Goal: Information Seeking & Learning: Find specific page/section

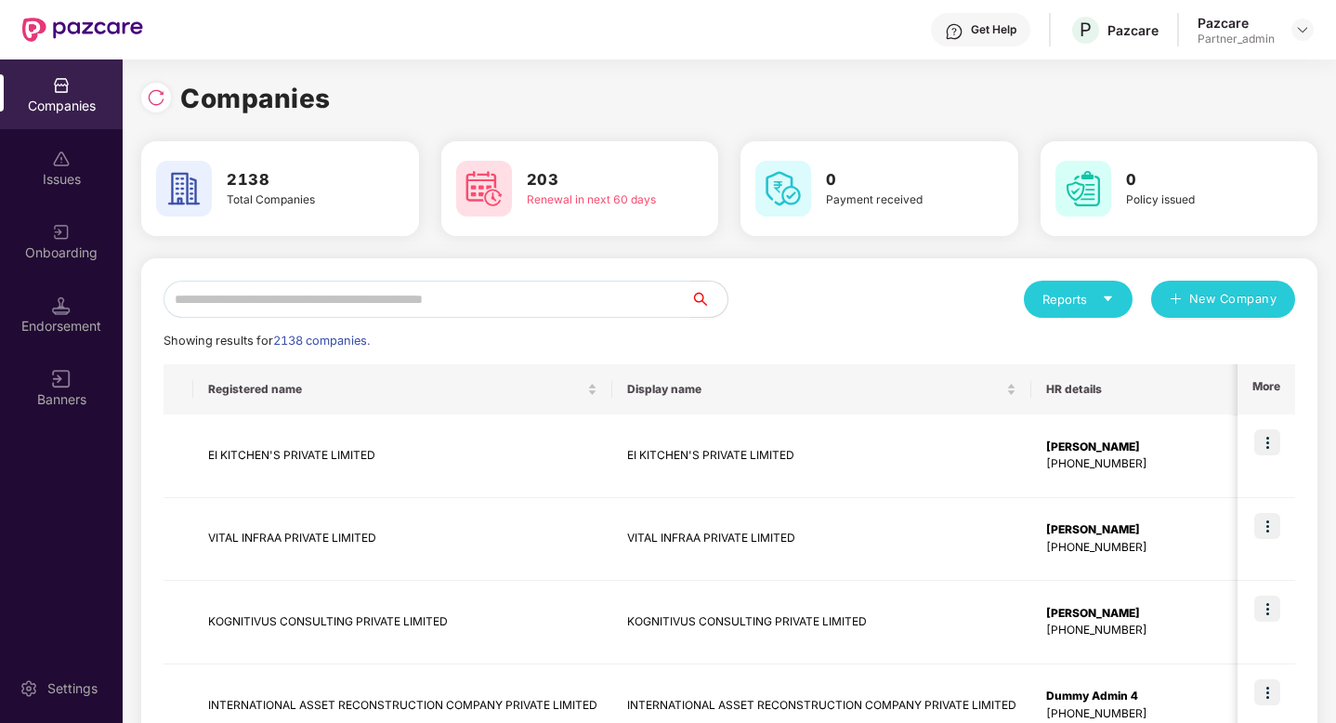
click at [399, 305] on input "text" at bounding box center [427, 299] width 527 height 37
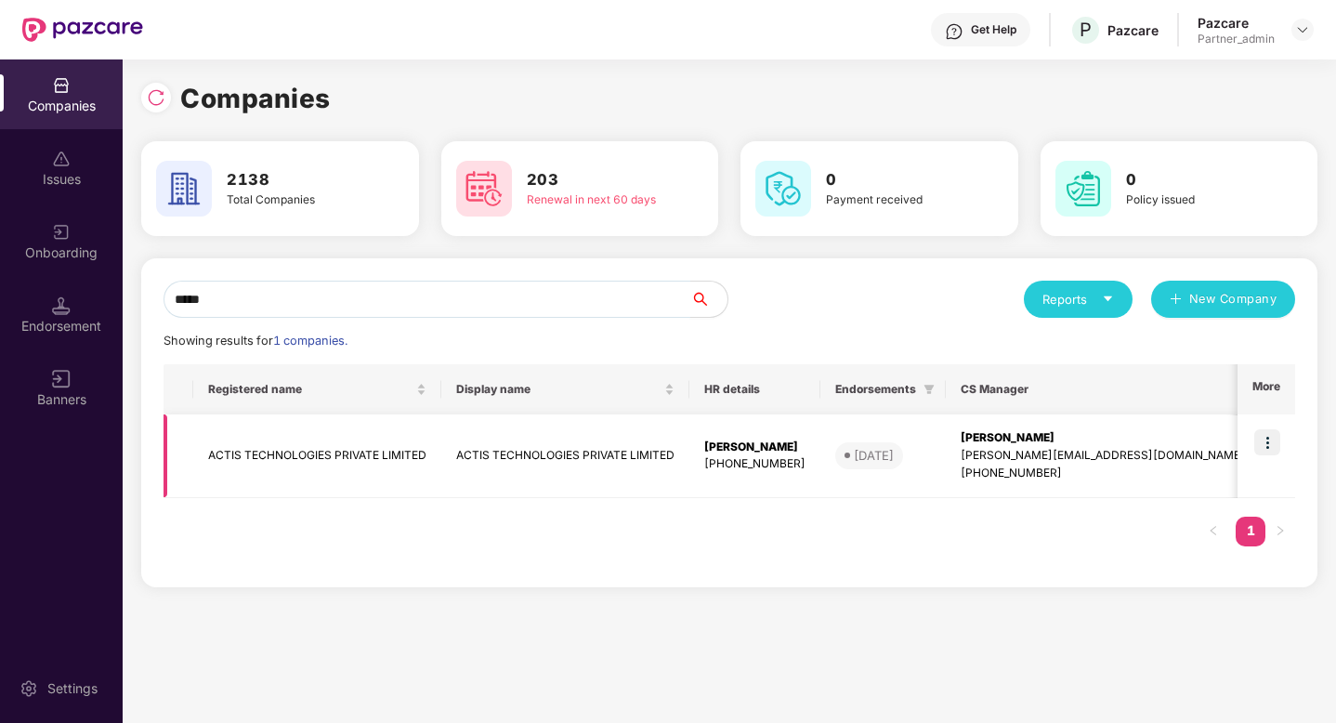
type input "*****"
click at [1269, 447] on img at bounding box center [1267, 442] width 26 height 26
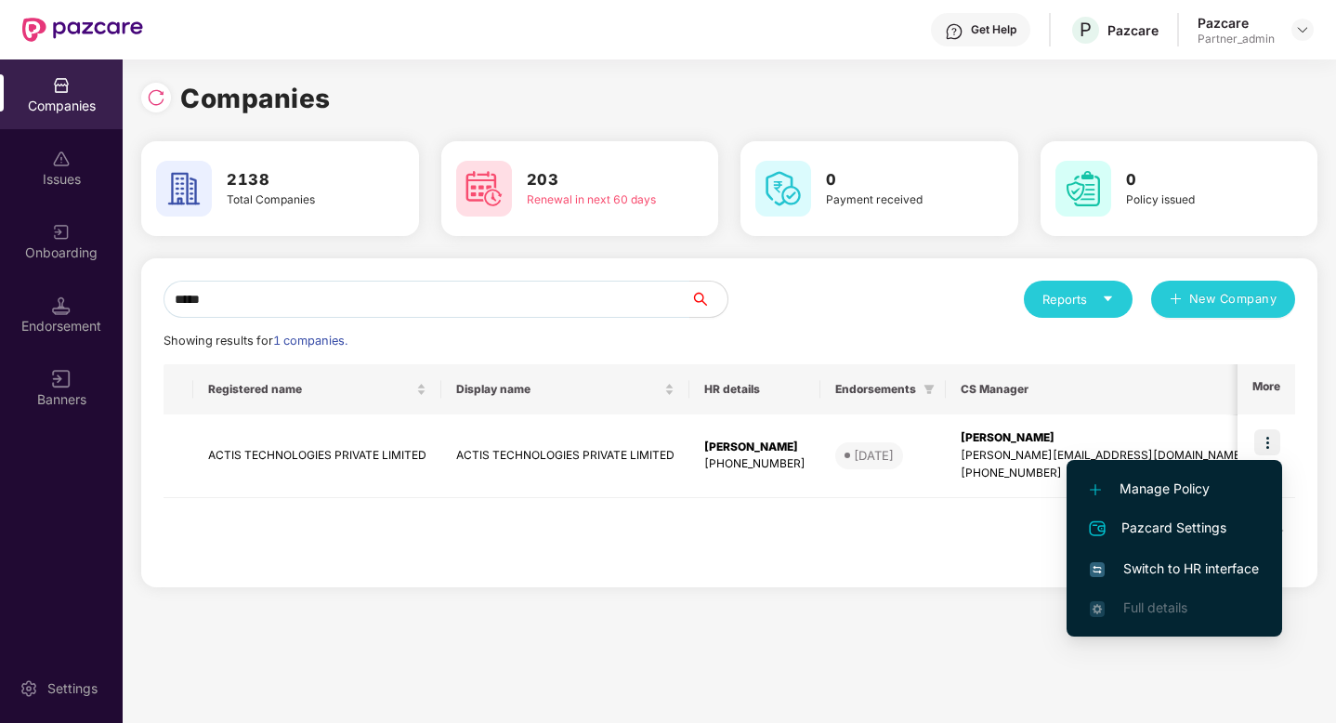
click at [1199, 562] on span "Switch to HR interface" at bounding box center [1174, 568] width 169 height 20
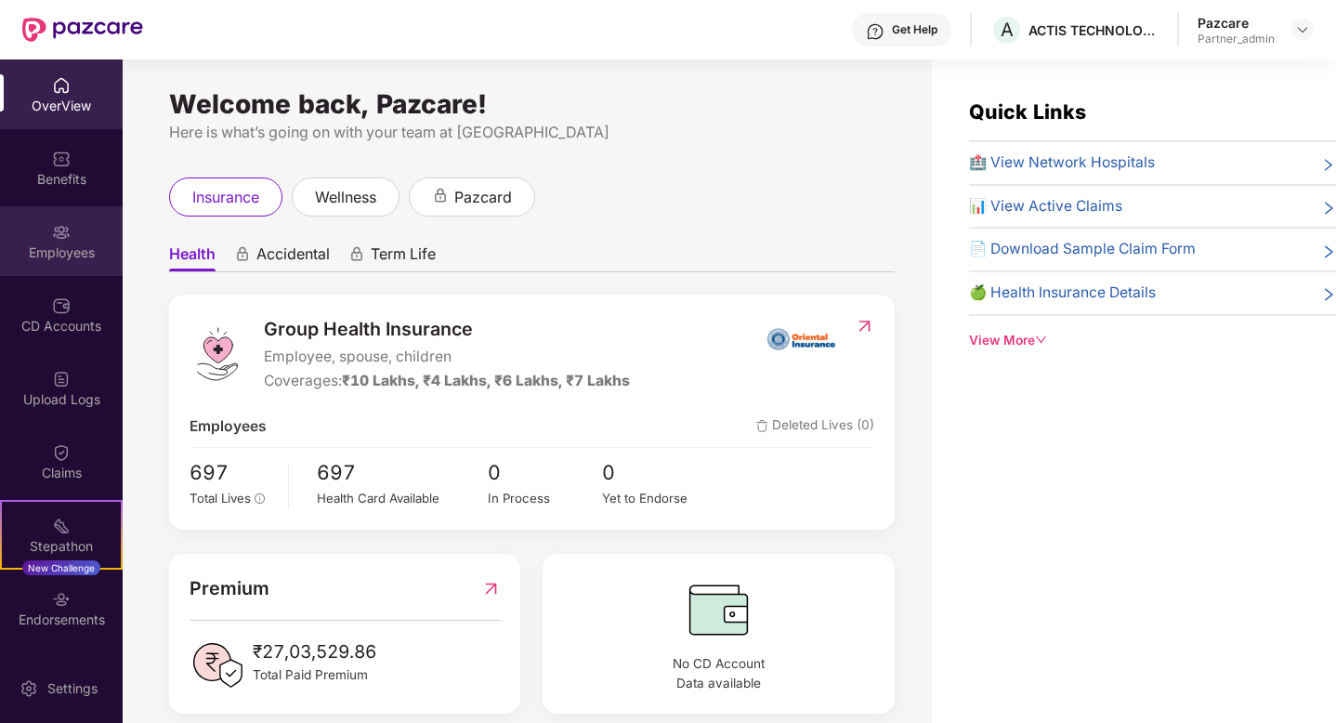
click at [84, 252] on div "Employees" at bounding box center [61, 252] width 123 height 19
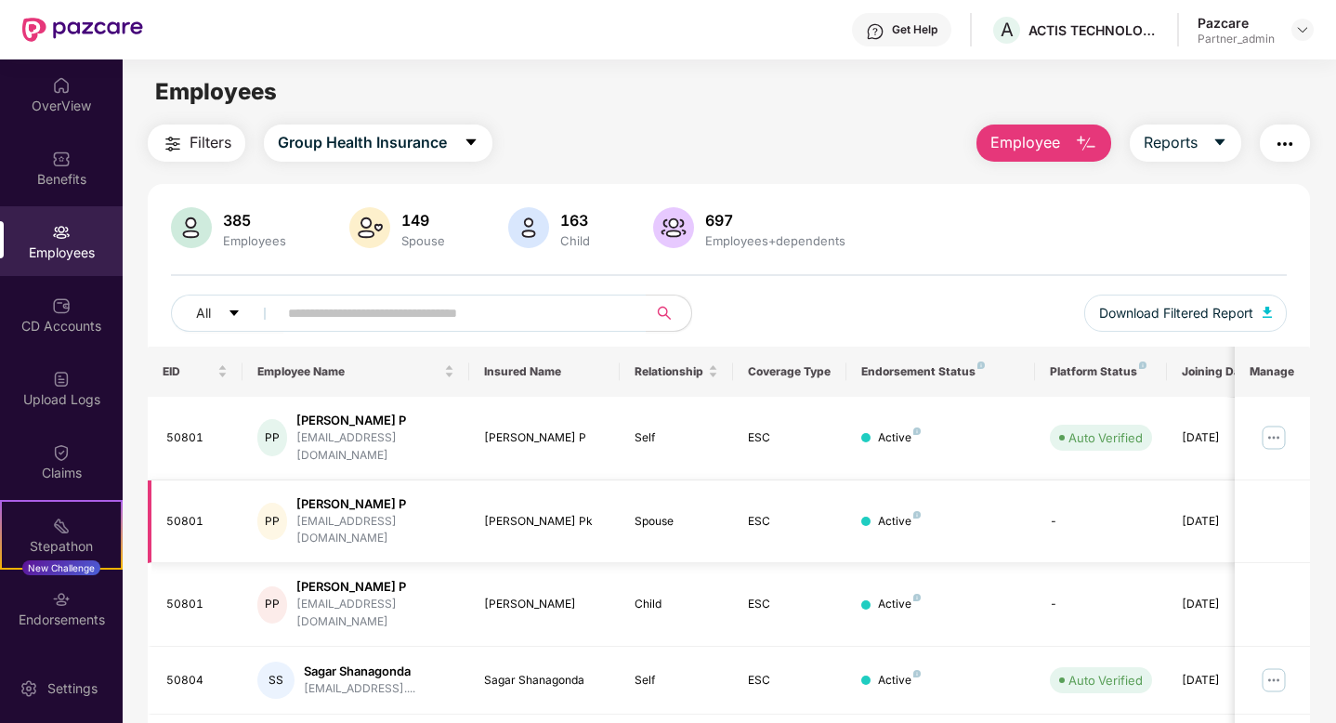
scroll to position [22, 0]
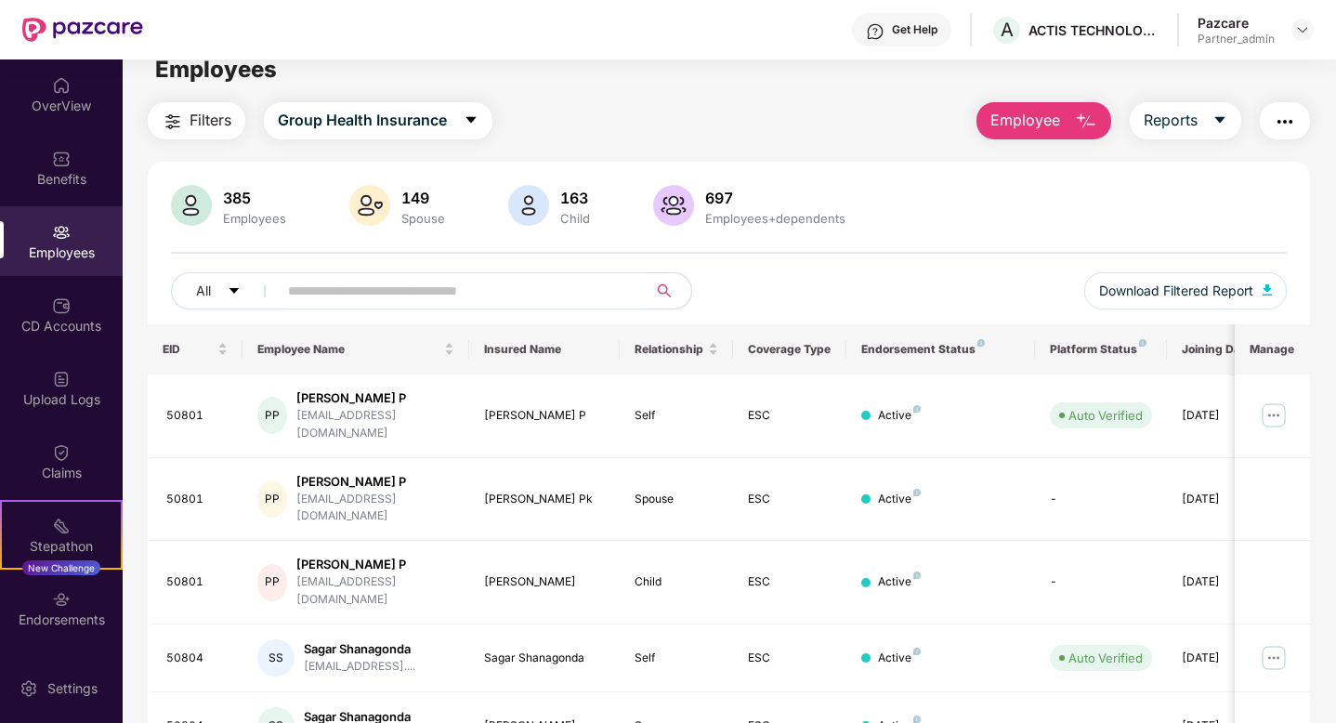
click at [430, 292] on input "text" at bounding box center [455, 291] width 334 height 28
paste input "**********"
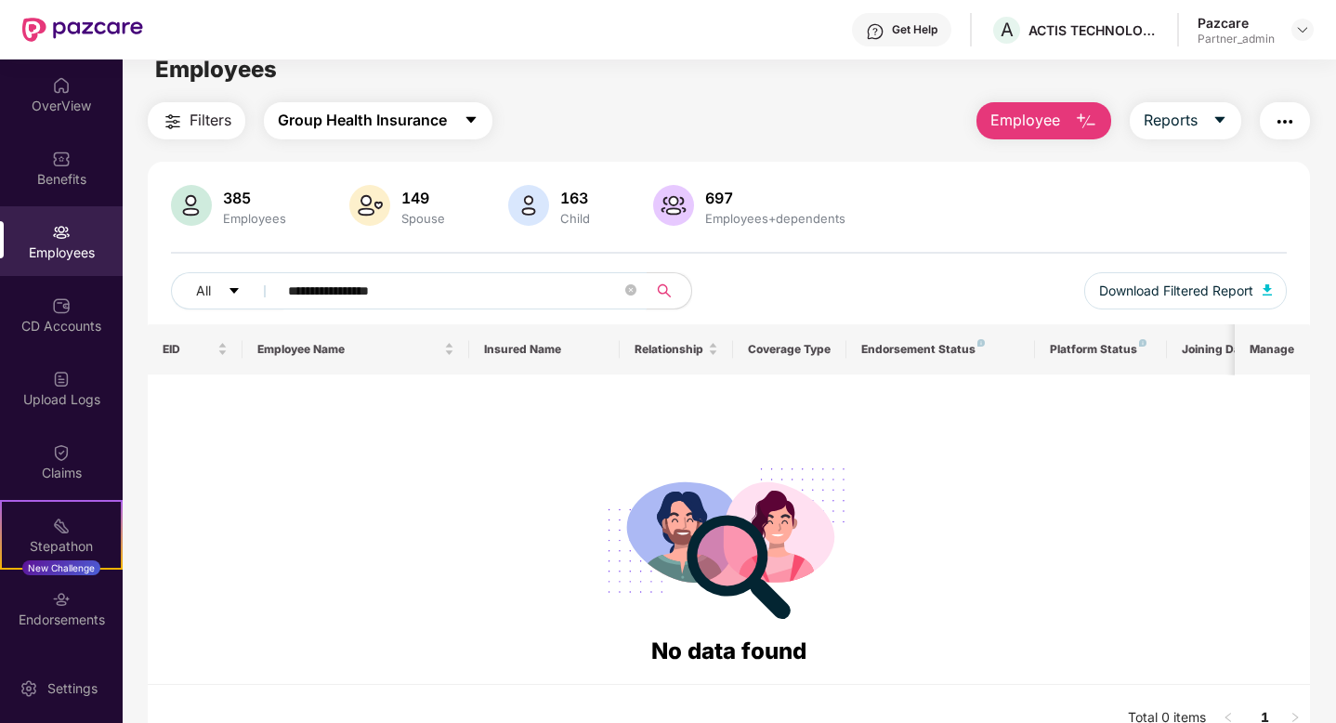
type input "**********"
click at [438, 128] on span "Group Health Insurance" at bounding box center [362, 120] width 169 height 23
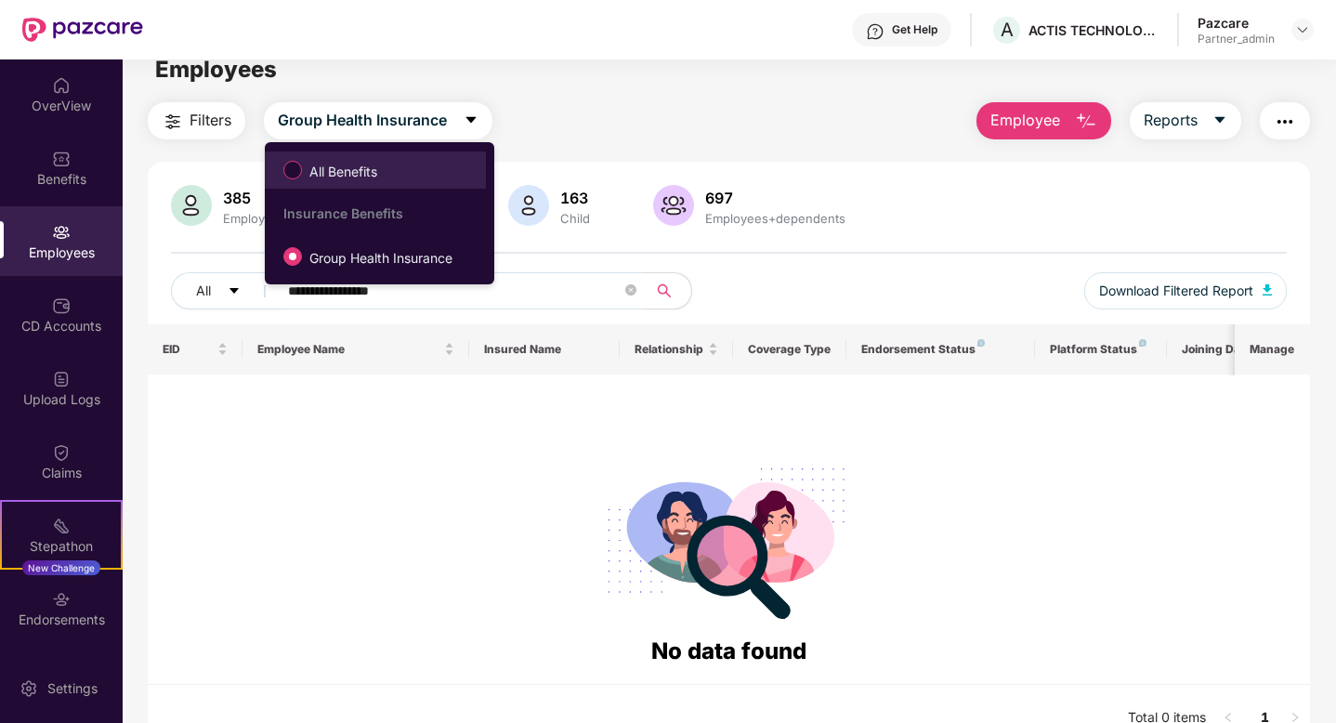
click at [405, 162] on span "All Benefits" at bounding box center [375, 170] width 203 height 32
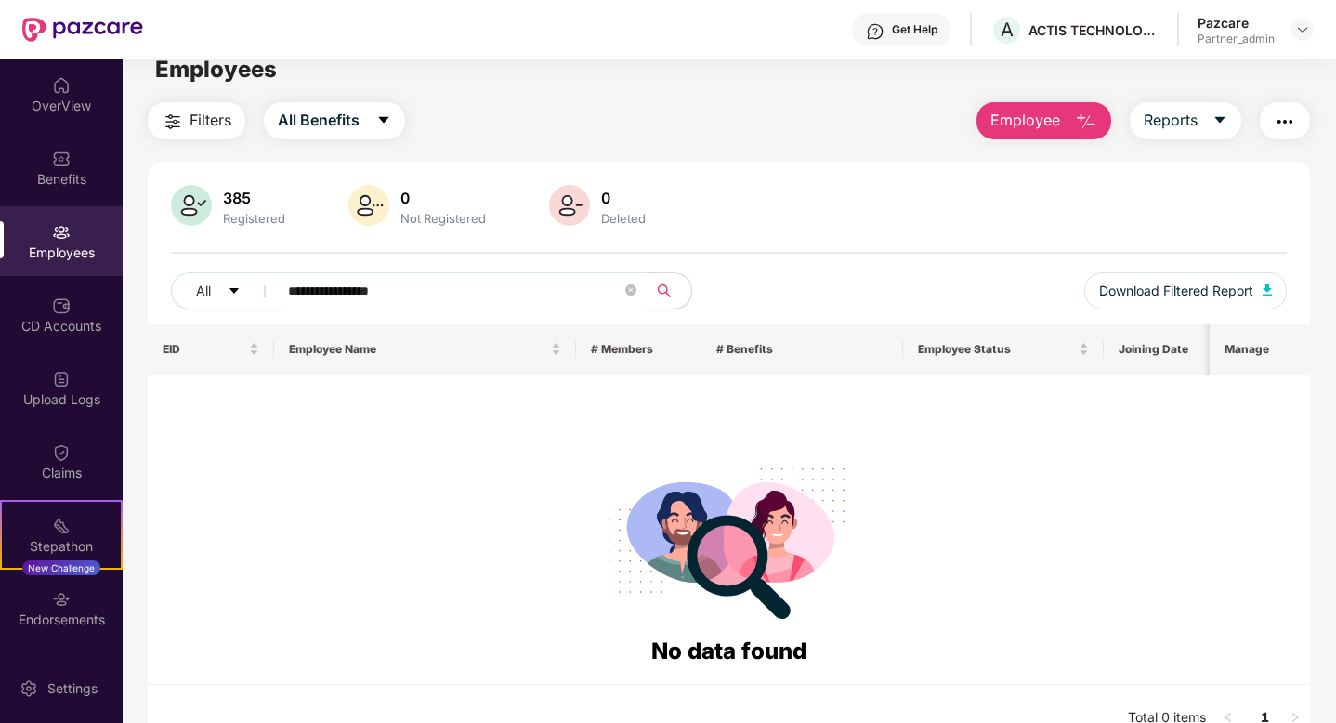
drag, startPoint x: 435, startPoint y: 286, endPoint x: 272, endPoint y: 287, distance: 162.6
click at [271, 287] on span "**********" at bounding box center [456, 290] width 381 height 37
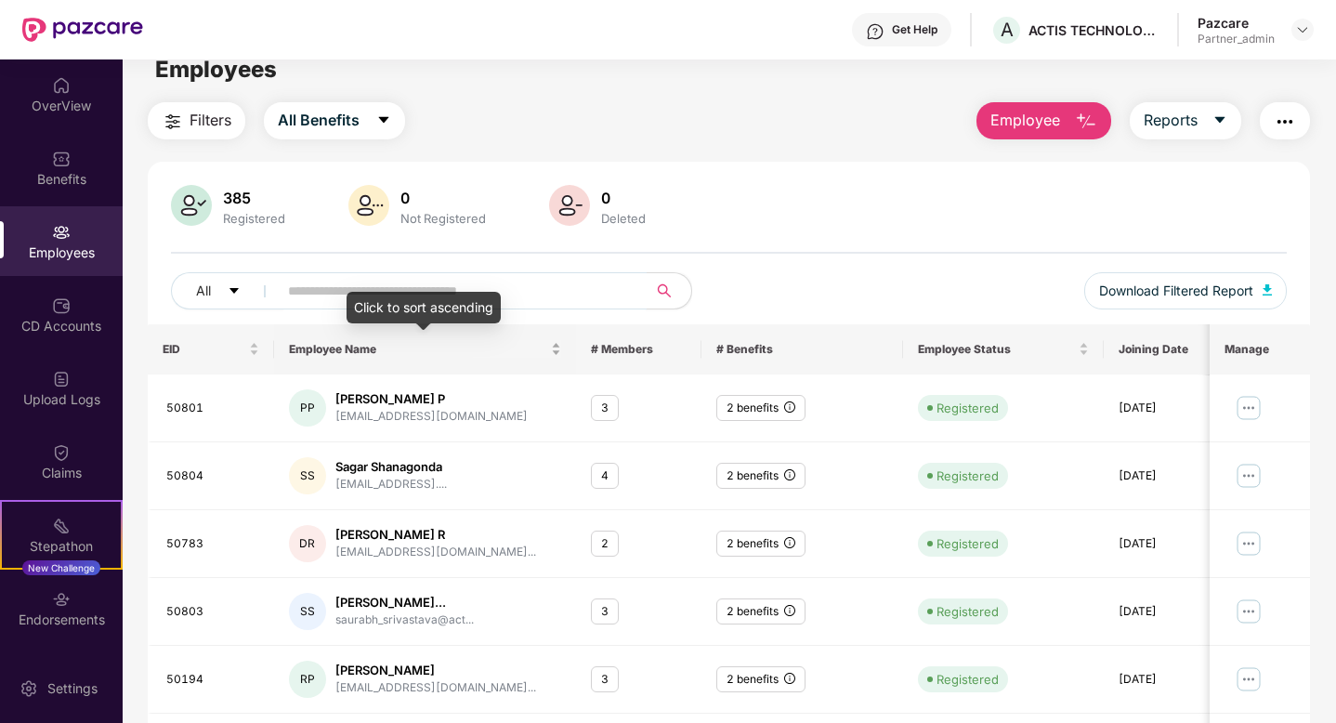
paste input "**********"
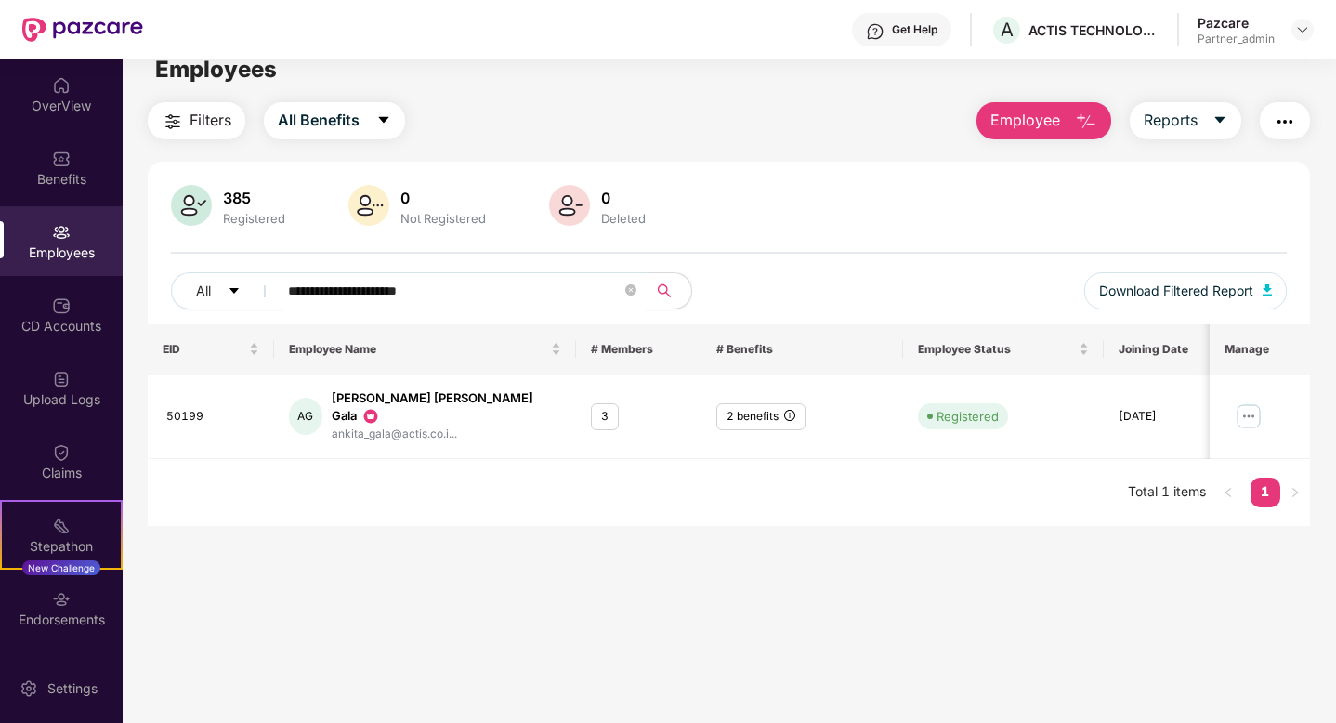
type input "**********"
click at [329, 116] on span "All Benefits" at bounding box center [319, 120] width 82 height 23
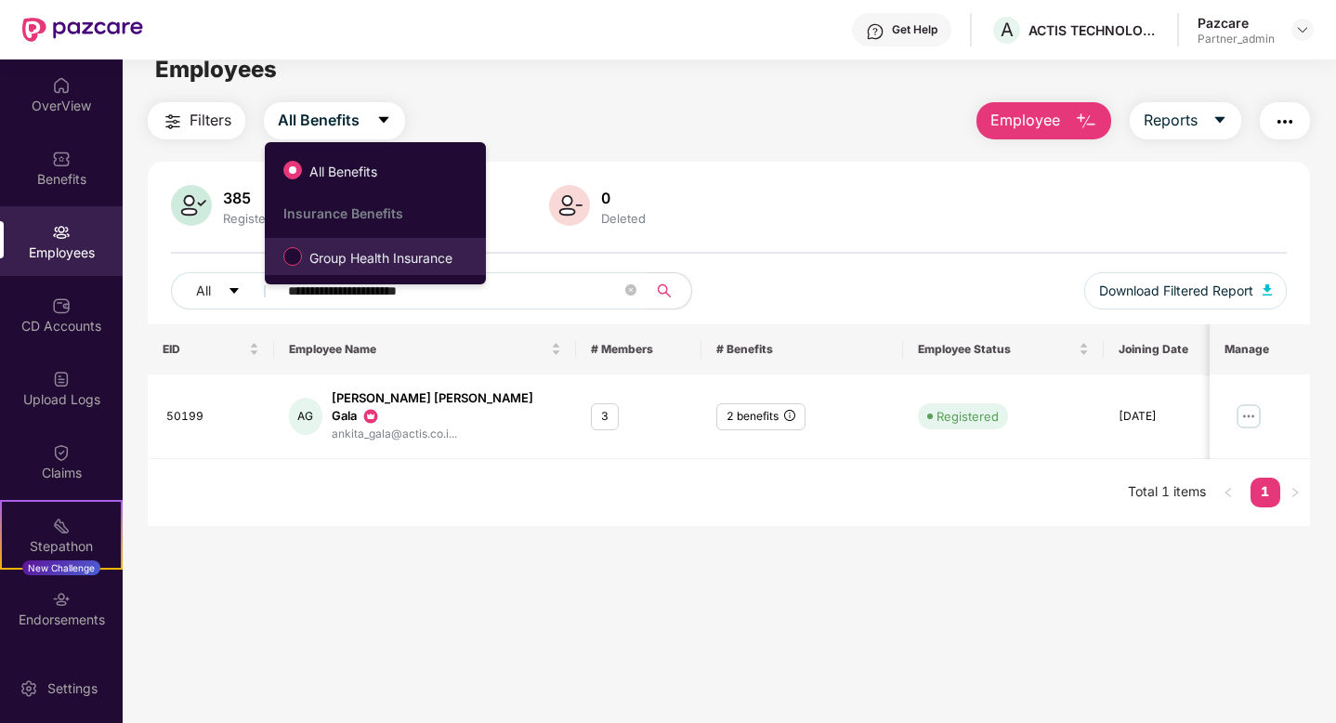
click at [357, 250] on span "Group Health Insurance" at bounding box center [381, 258] width 158 height 20
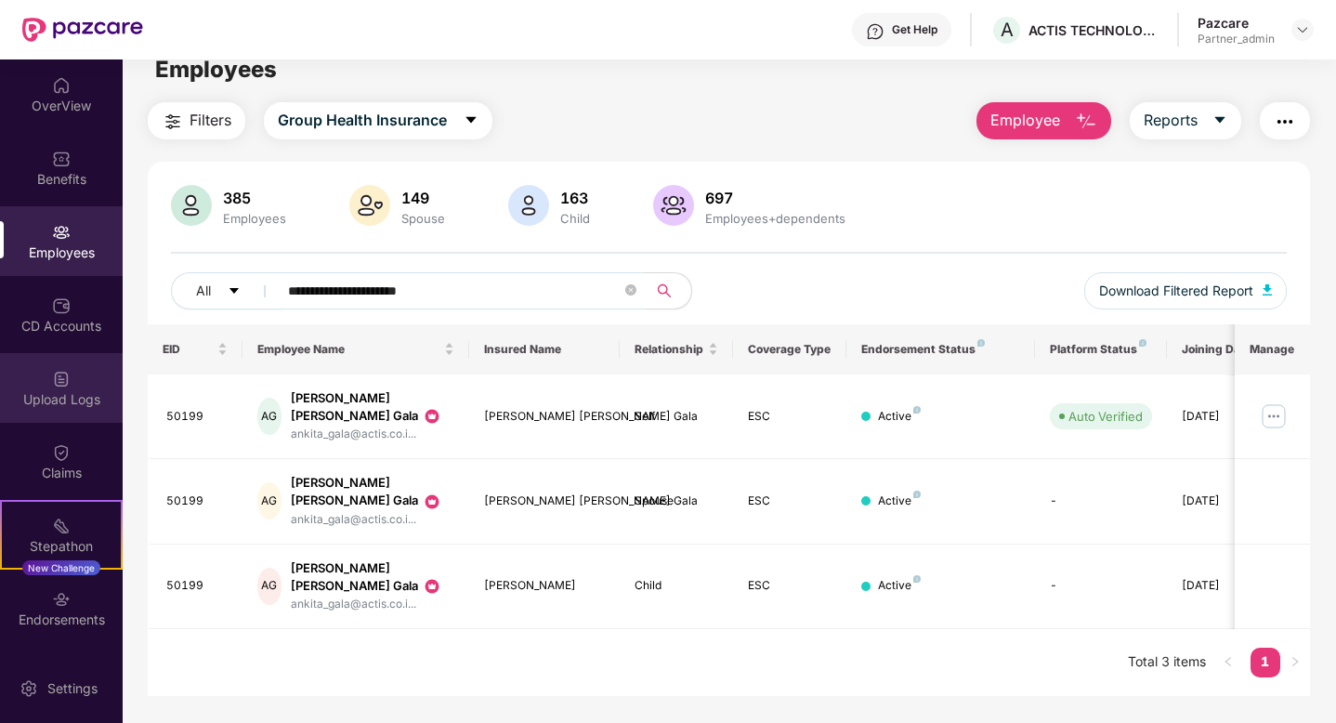
click at [45, 365] on div "Upload Logs" at bounding box center [61, 388] width 123 height 70
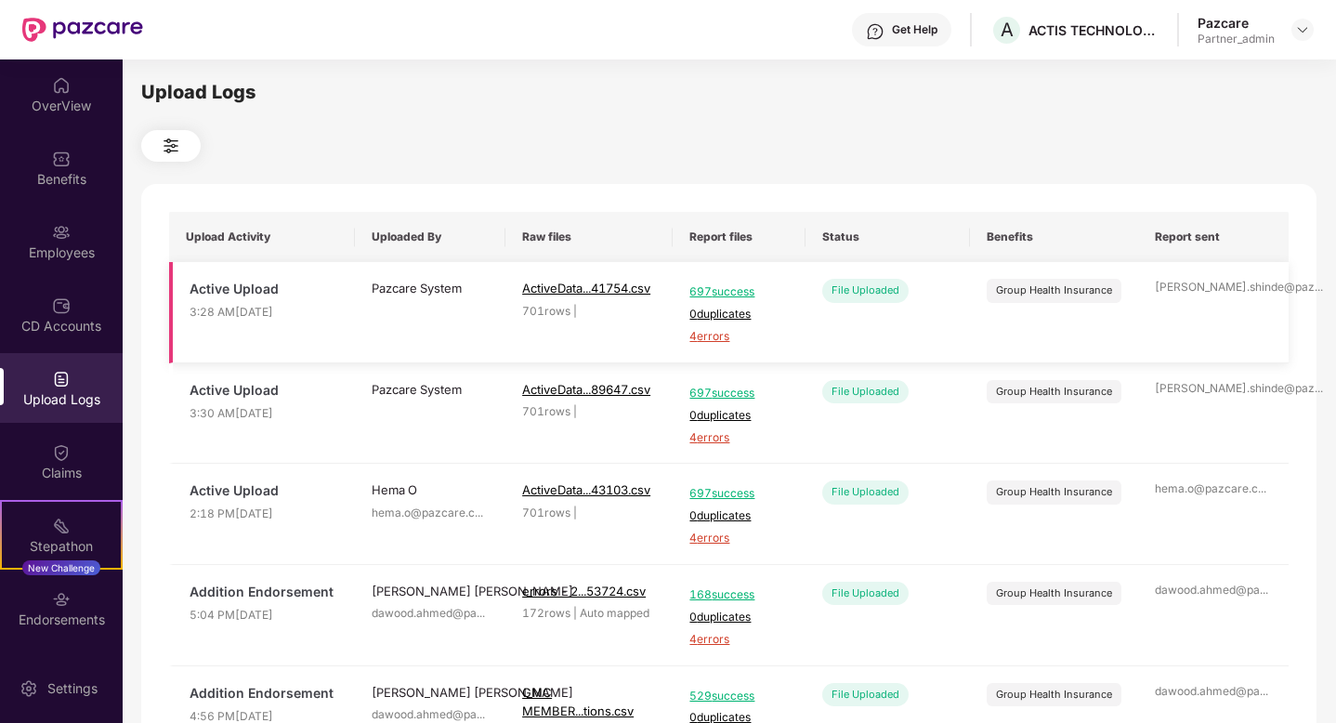
drag, startPoint x: 186, startPoint y: 282, endPoint x: 326, endPoint y: 315, distance: 144.0
click at [331, 316] on td "Active Upload 3:28 AM, 28 Aug 2025" at bounding box center [262, 312] width 186 height 101
drag, startPoint x: 747, startPoint y: 339, endPoint x: 285, endPoint y: 307, distance: 462.9
click at [284, 307] on tr "Active Upload 3:28 AM, 28 Aug 2025 Pazcare System lg ... ActiveData...41754.csv…" at bounding box center [728, 312] width 1119 height 101
click at [793, 347] on td "697 success 0 duplicates 4 errors" at bounding box center [739, 312] width 132 height 101
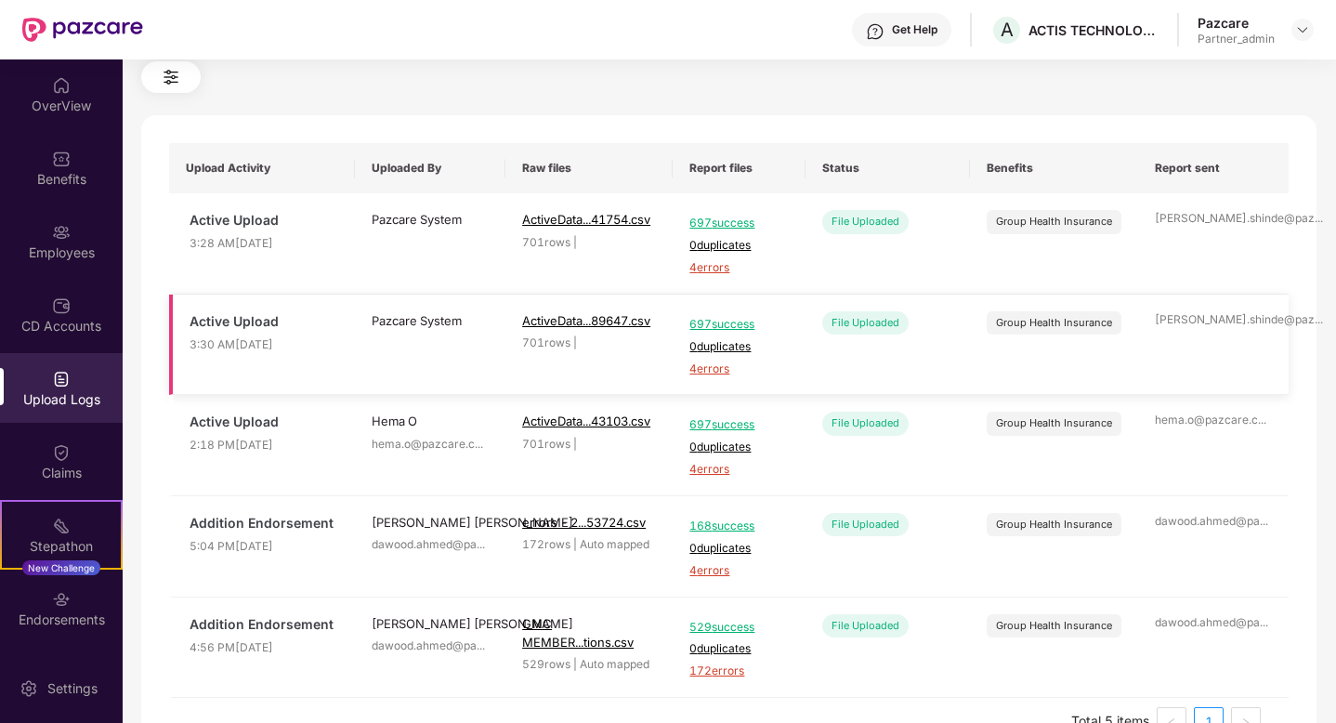
scroll to position [120, 0]
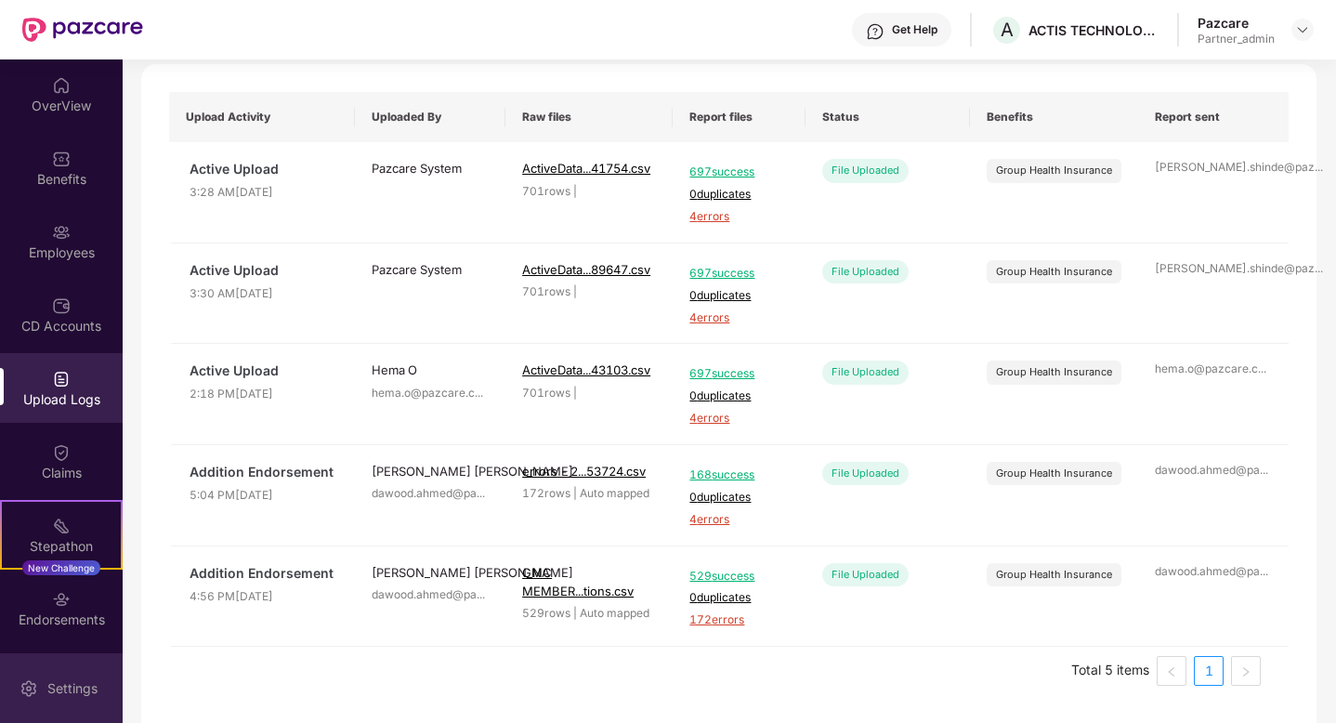
click at [64, 694] on div "Settings" at bounding box center [72, 688] width 61 height 19
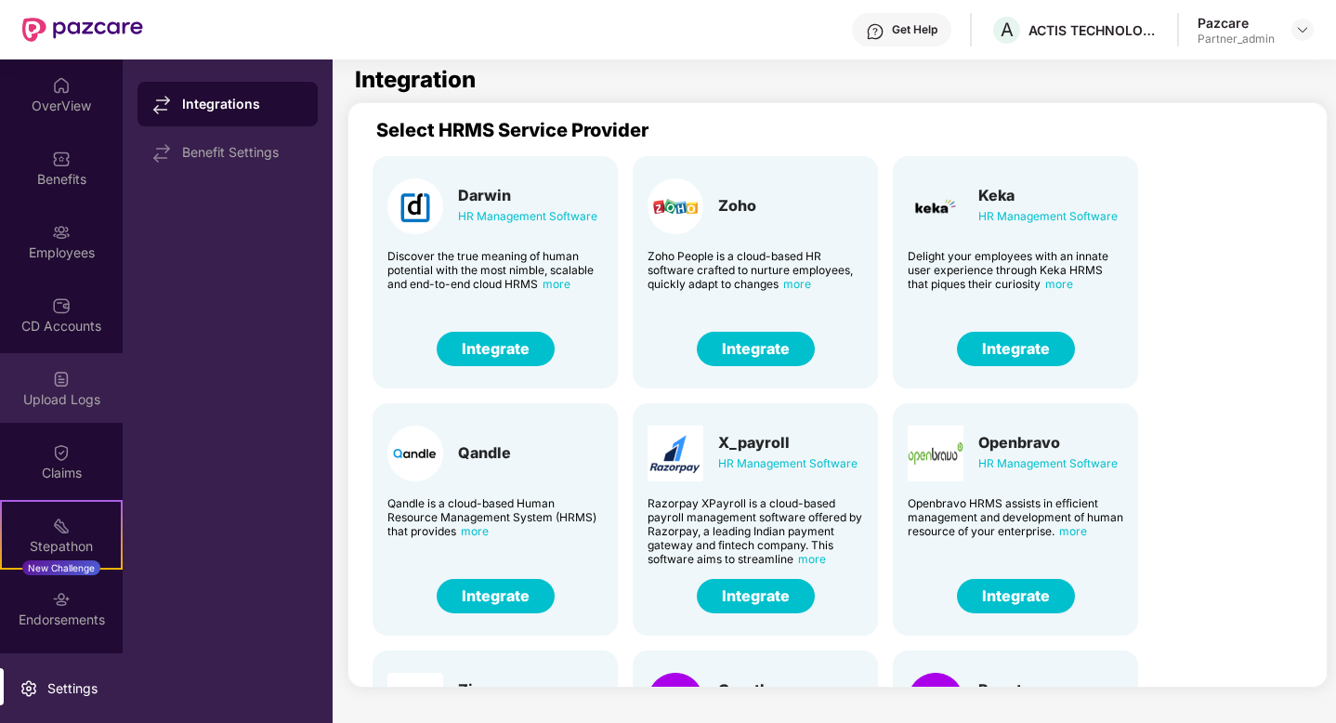
click at [64, 366] on div "Upload Logs" at bounding box center [61, 388] width 123 height 70
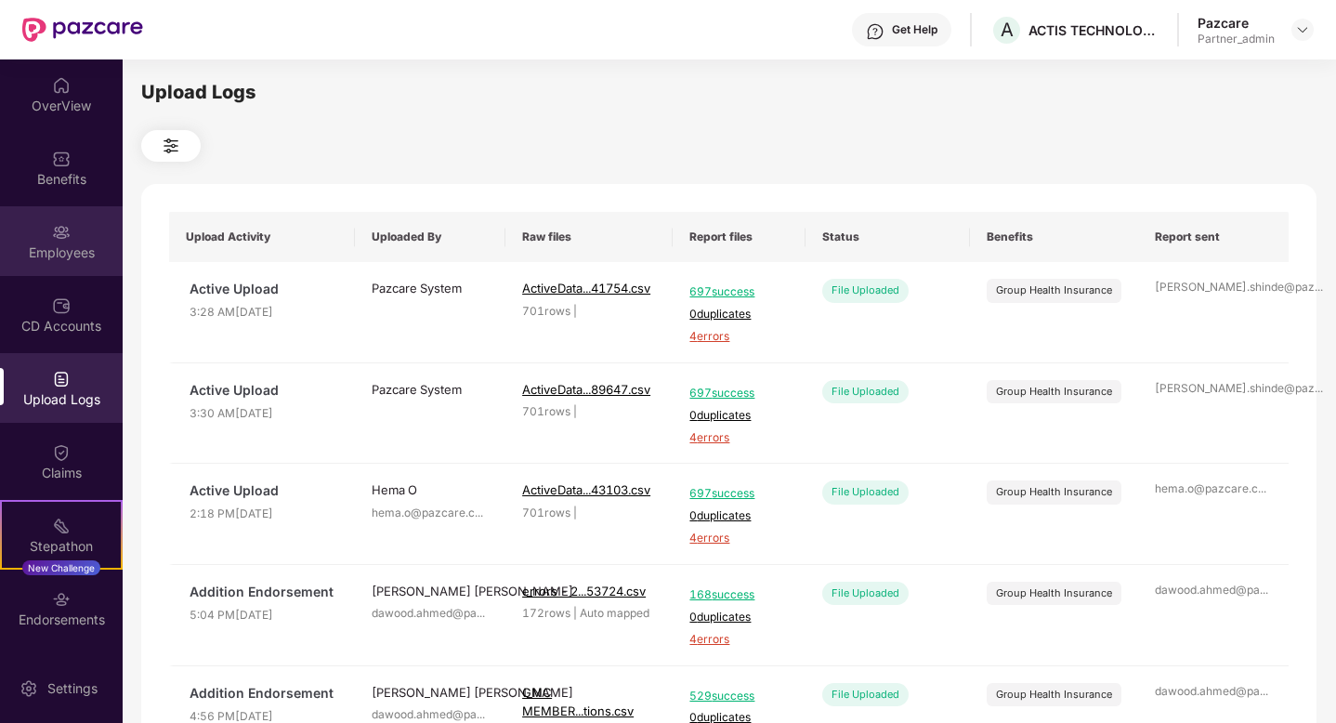
click at [58, 247] on div "Employees" at bounding box center [61, 252] width 123 height 19
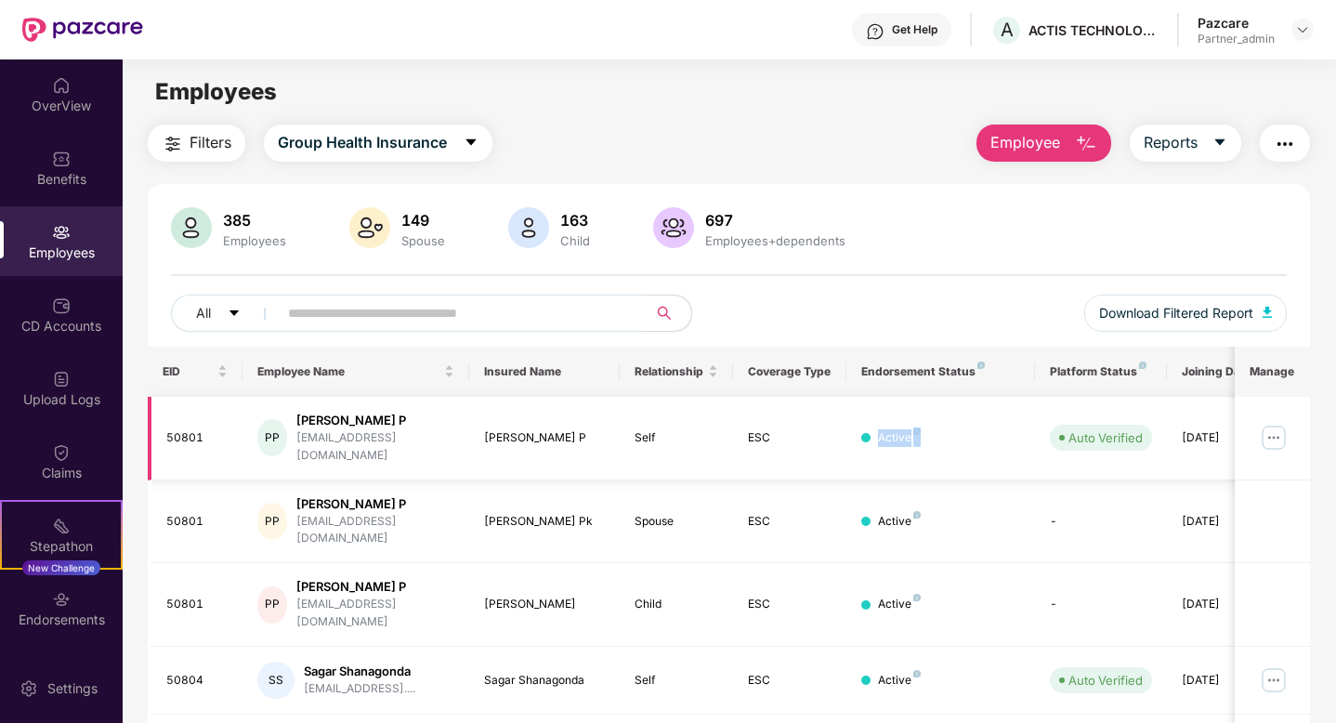
drag, startPoint x: 934, startPoint y: 434, endPoint x: 842, endPoint y: 430, distance: 92.0
click at [841, 430] on tr "50801 PP Prabi Sidharth P prabis04@gmail.com Prabi Sidharth P Self ESC Active A…" at bounding box center [752, 439] width 1208 height 84
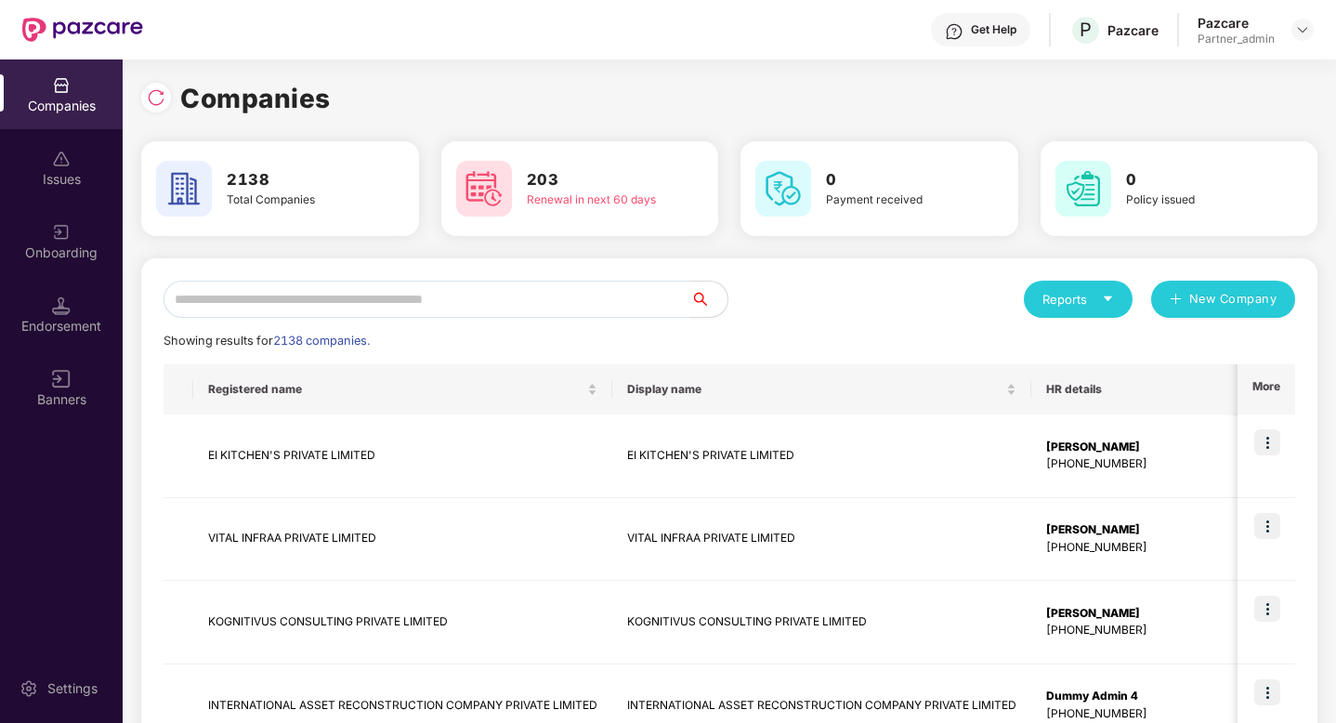
click at [443, 304] on input "text" at bounding box center [427, 299] width 527 height 37
paste input "**********"
type input "**********"
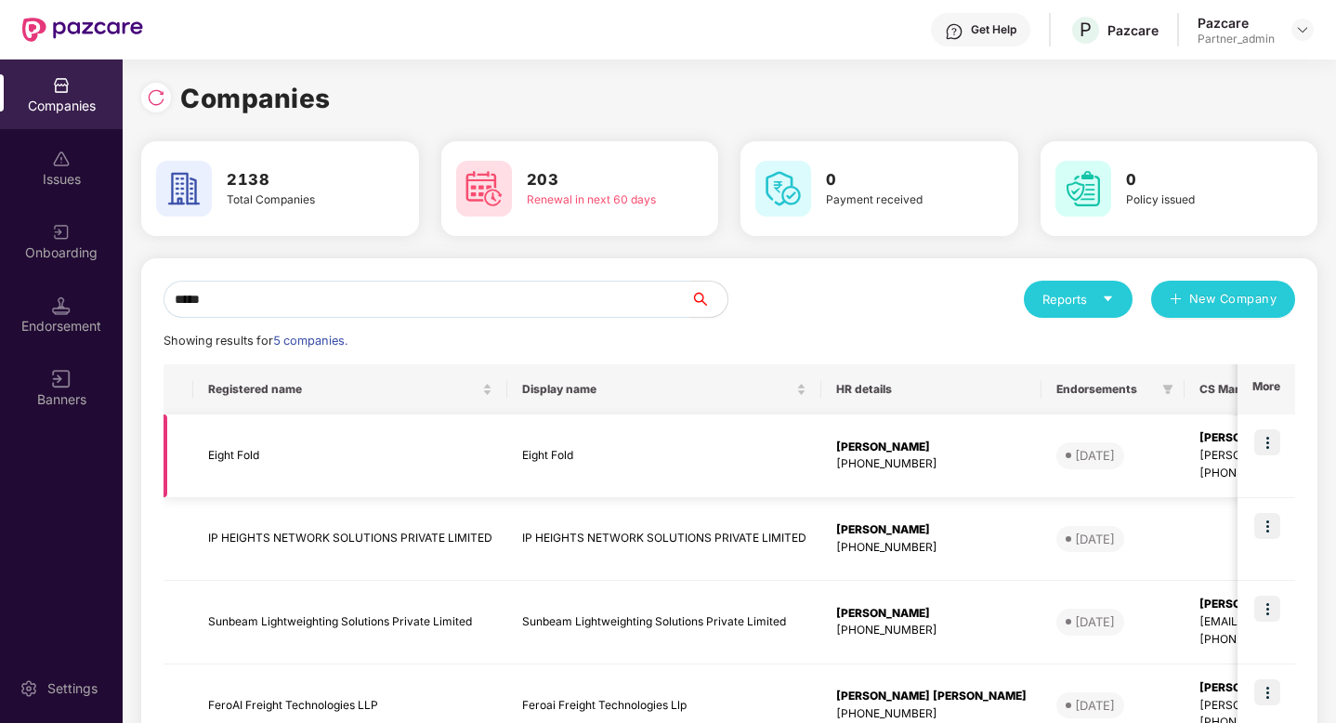
type input "*****"
click at [1266, 443] on img at bounding box center [1267, 442] width 26 height 26
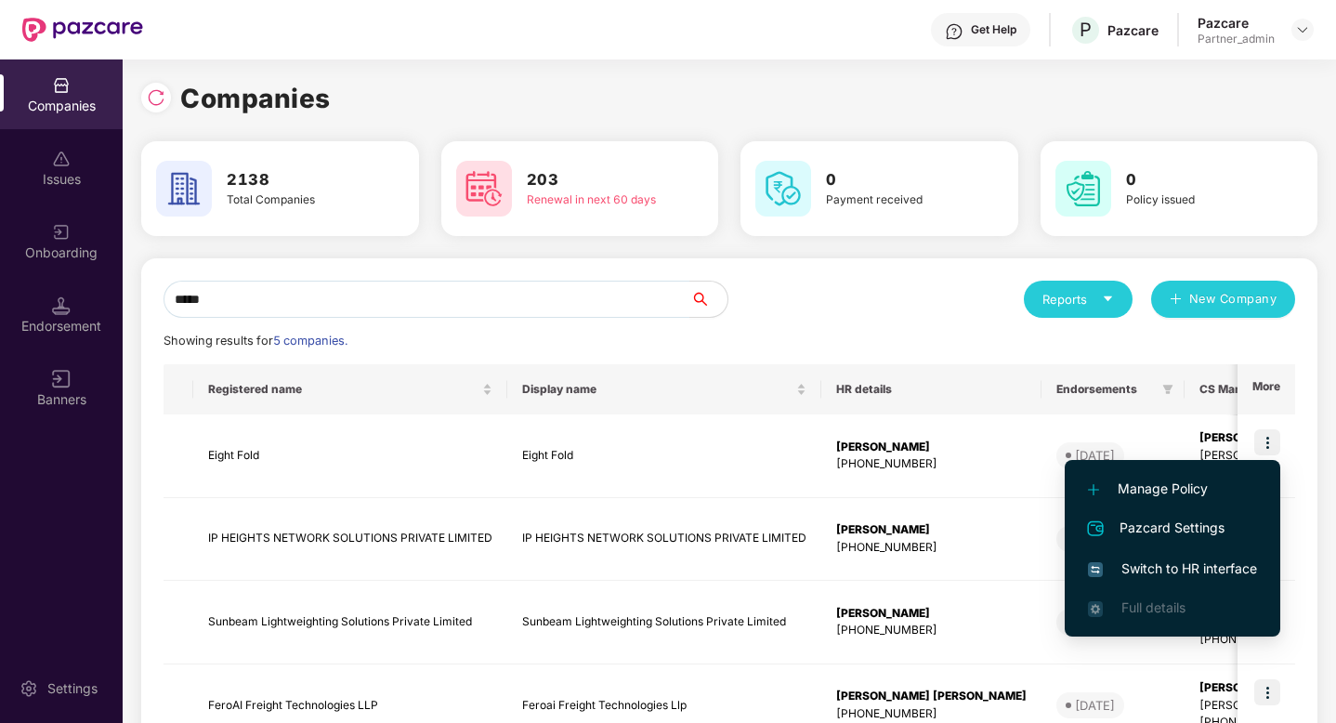
click at [1151, 560] on span "Switch to HR interface" at bounding box center [1172, 568] width 169 height 20
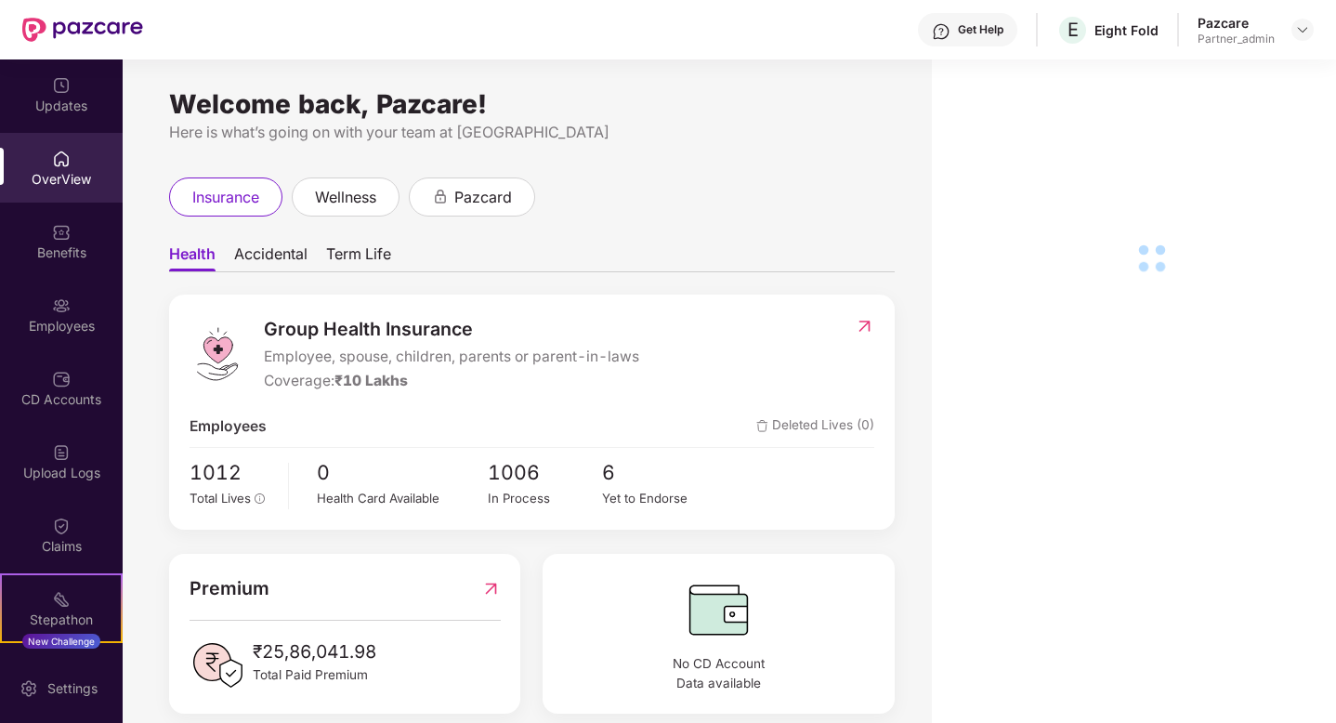
click at [77, 334] on div "Employees" at bounding box center [61, 326] width 123 height 19
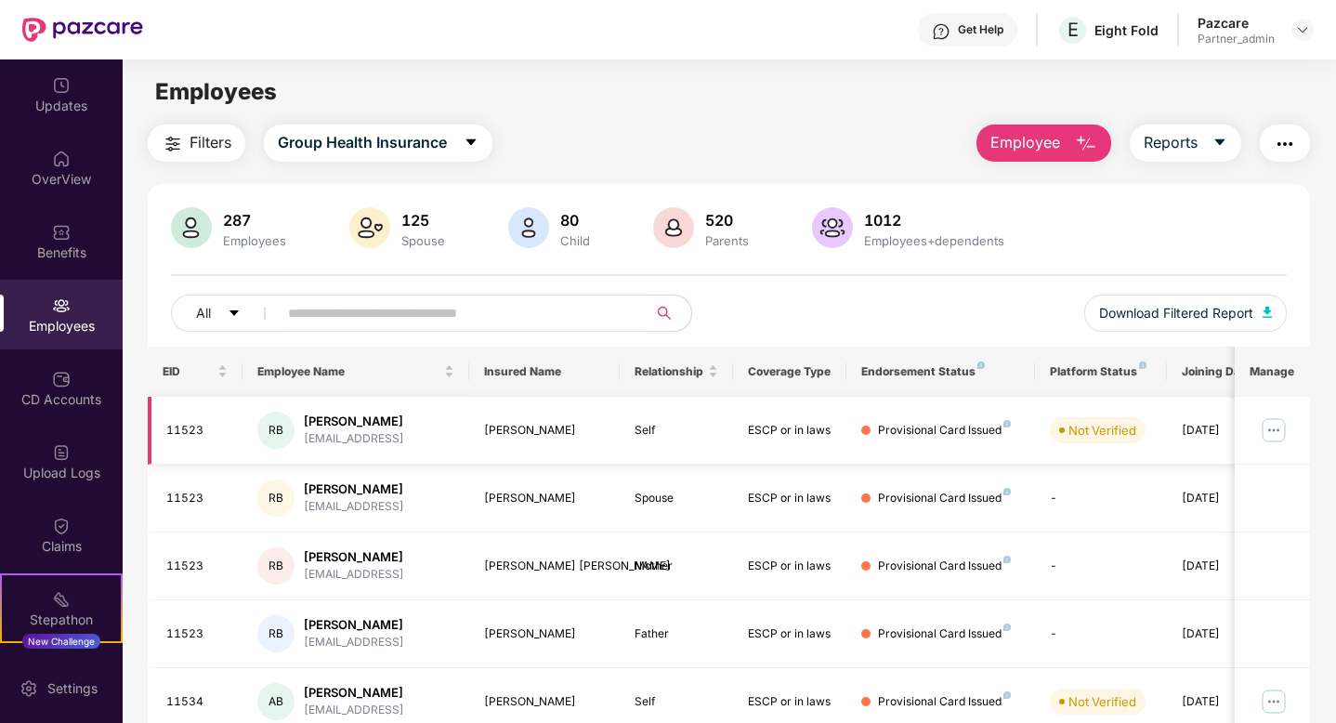
click at [1276, 431] on img at bounding box center [1274, 430] width 30 height 30
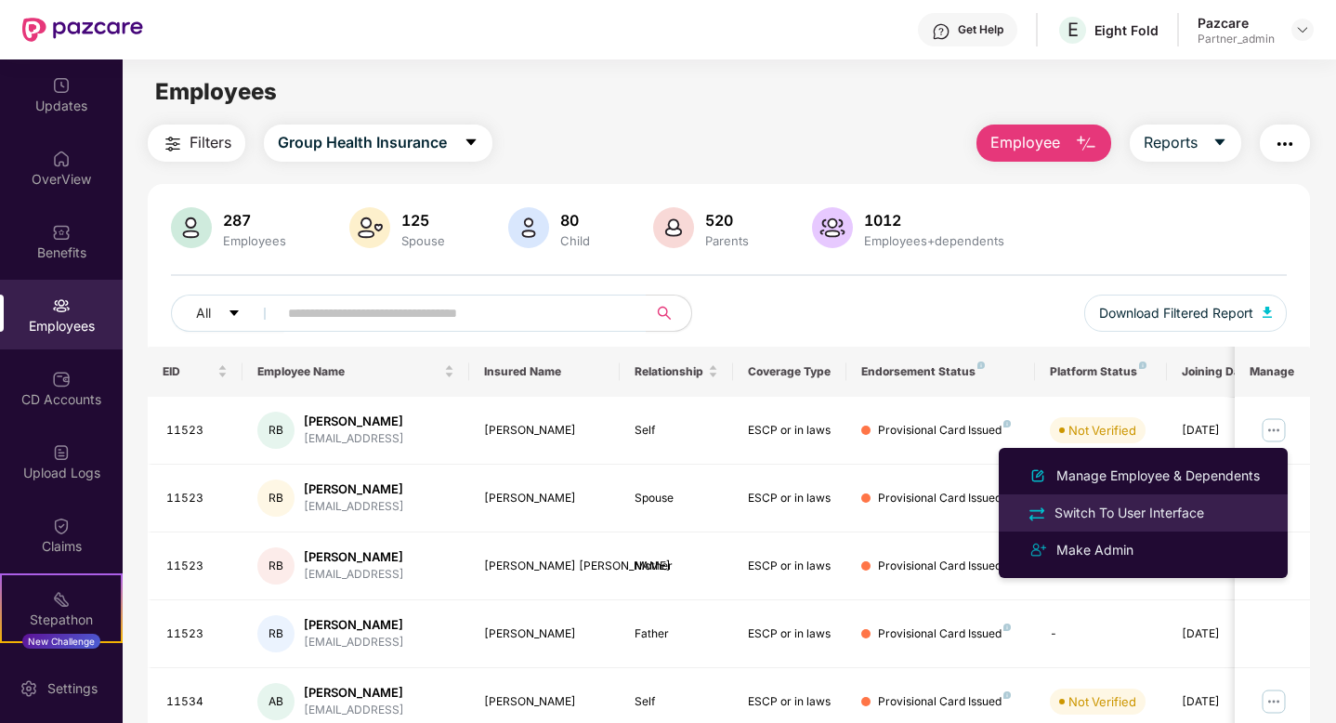
click at [1120, 507] on div "Switch To User Interface" at bounding box center [1129, 513] width 157 height 20
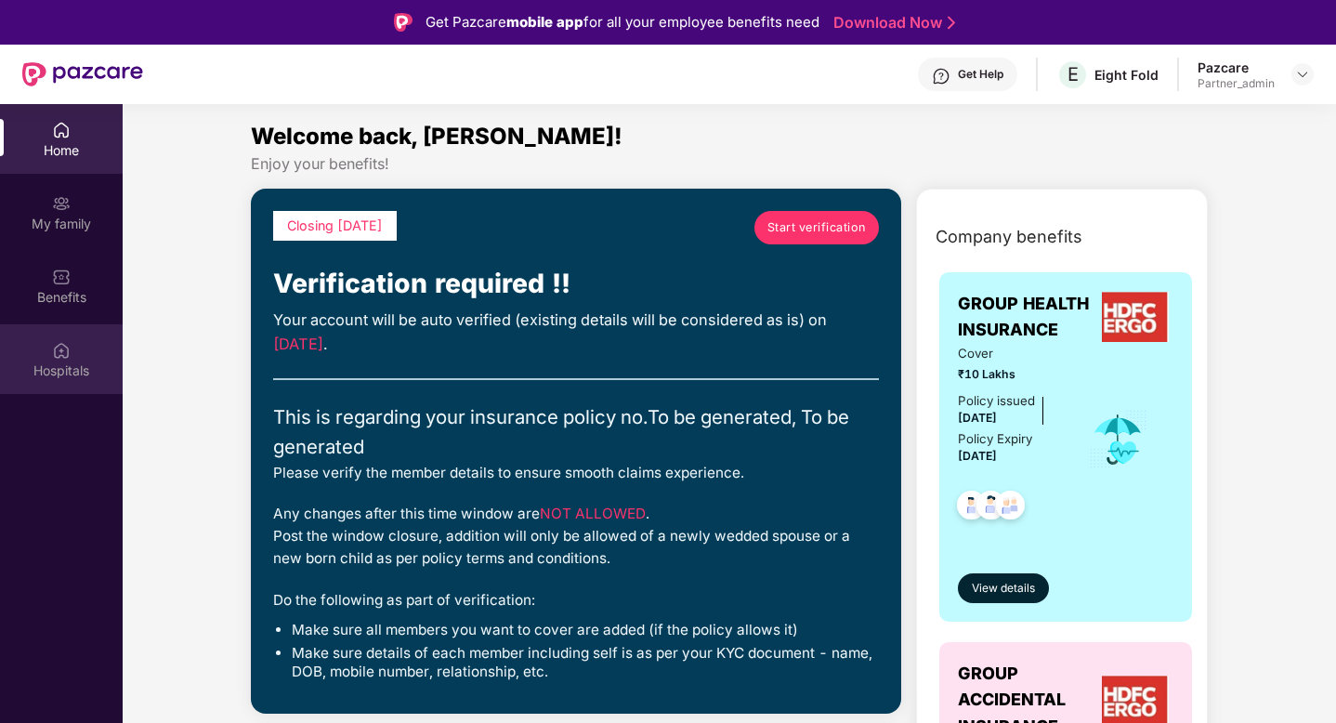
click at [48, 357] on div "Hospitals" at bounding box center [61, 359] width 123 height 70
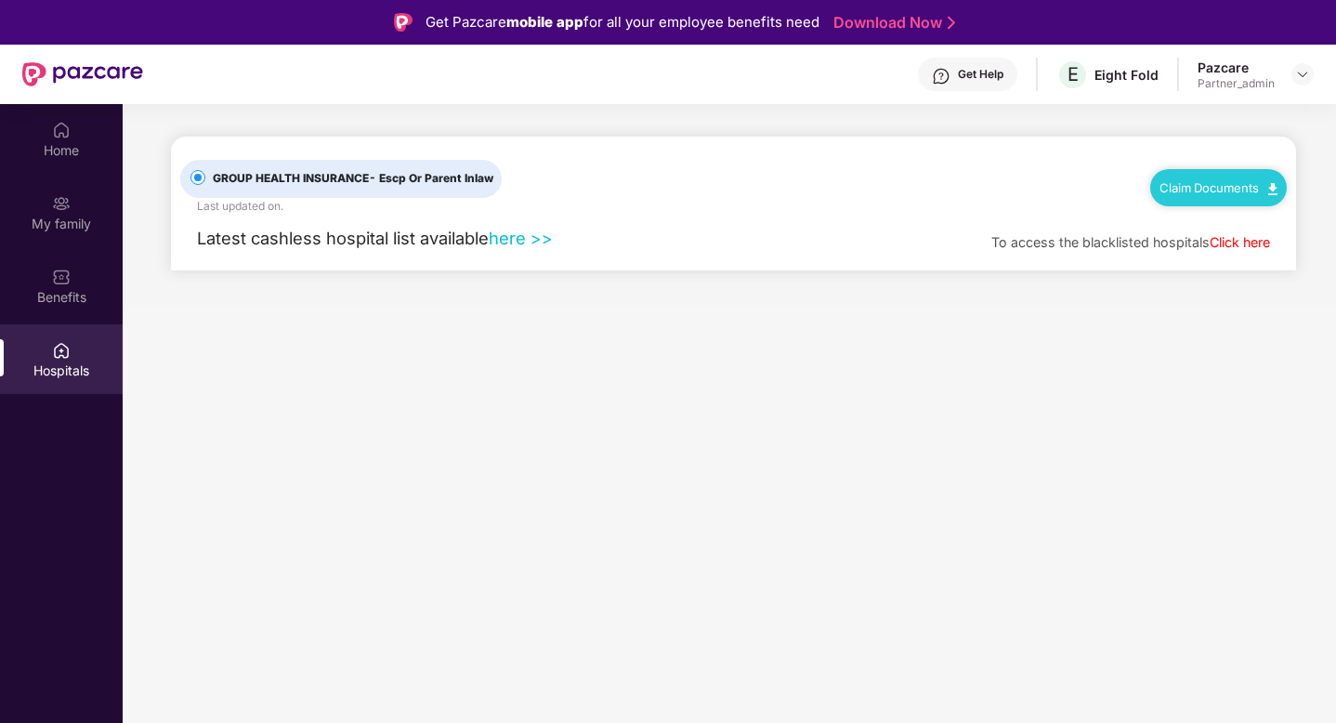
click at [517, 238] on link "here >>" at bounding box center [521, 238] width 64 height 20
click at [516, 235] on link "here >>" at bounding box center [521, 238] width 64 height 20
click at [514, 239] on link "here >>" at bounding box center [521, 238] width 64 height 20
click at [1238, 238] on link "Click here" at bounding box center [1240, 242] width 60 height 16
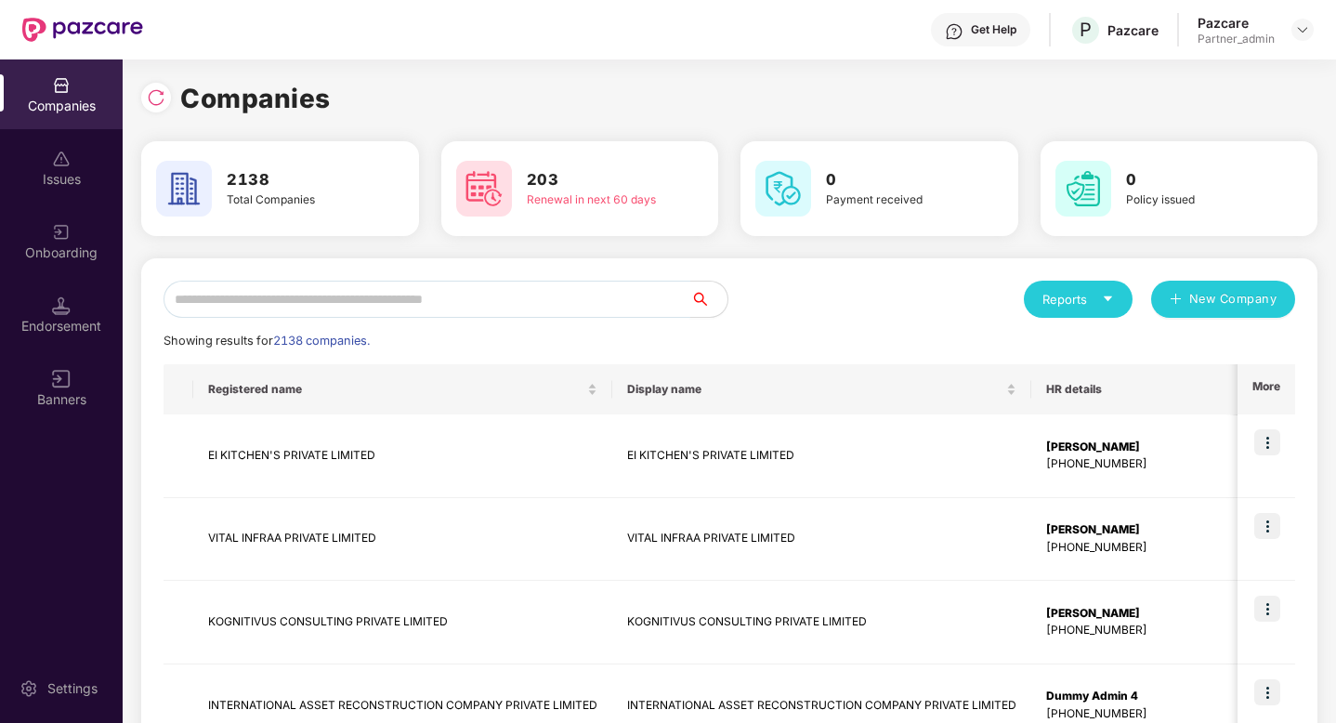
click at [480, 293] on input "text" at bounding box center [427, 299] width 527 height 37
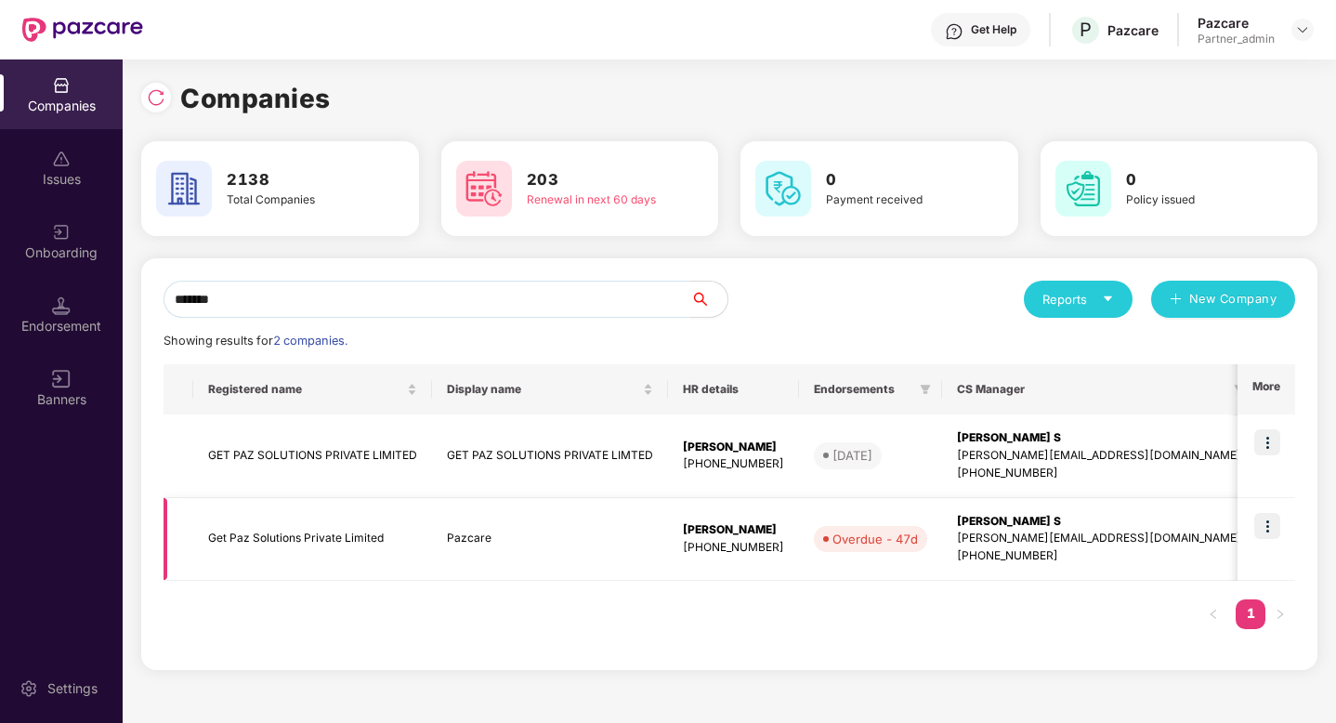
type input "*******"
click at [1264, 521] on img at bounding box center [1267, 526] width 26 height 26
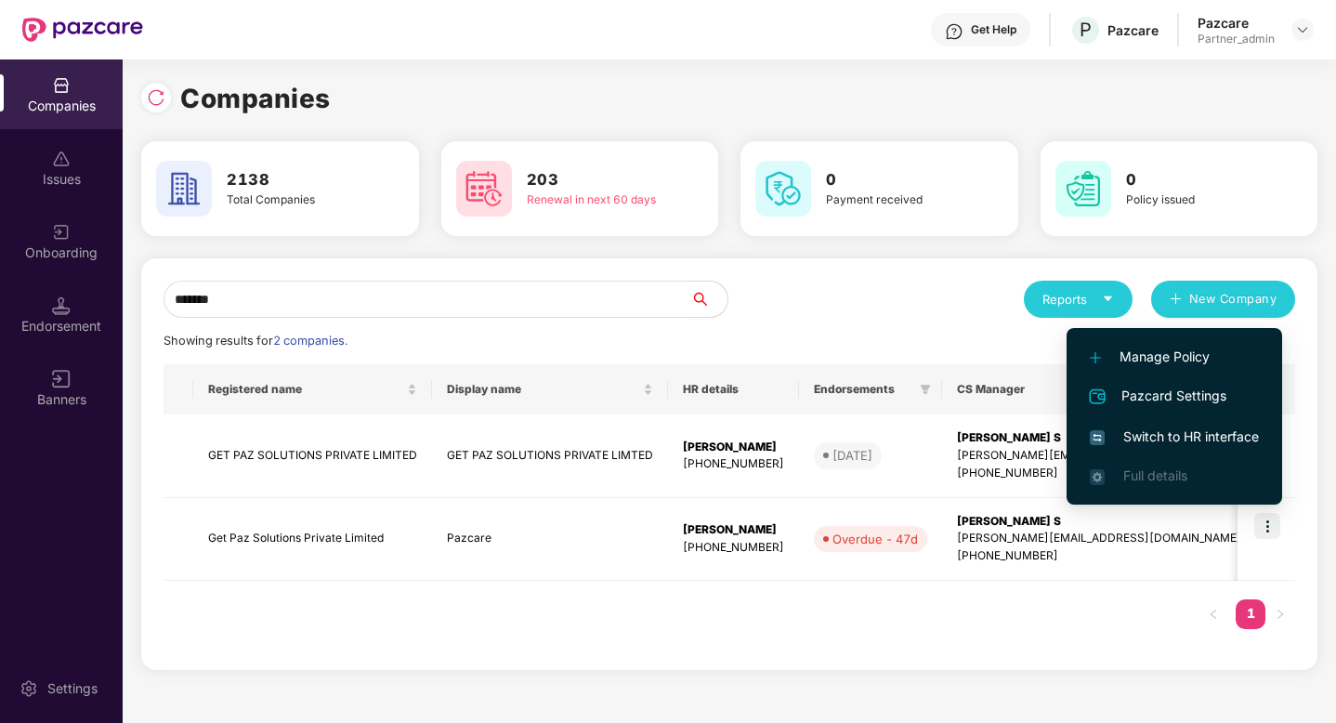
click at [1158, 433] on span "Switch to HR interface" at bounding box center [1174, 436] width 169 height 20
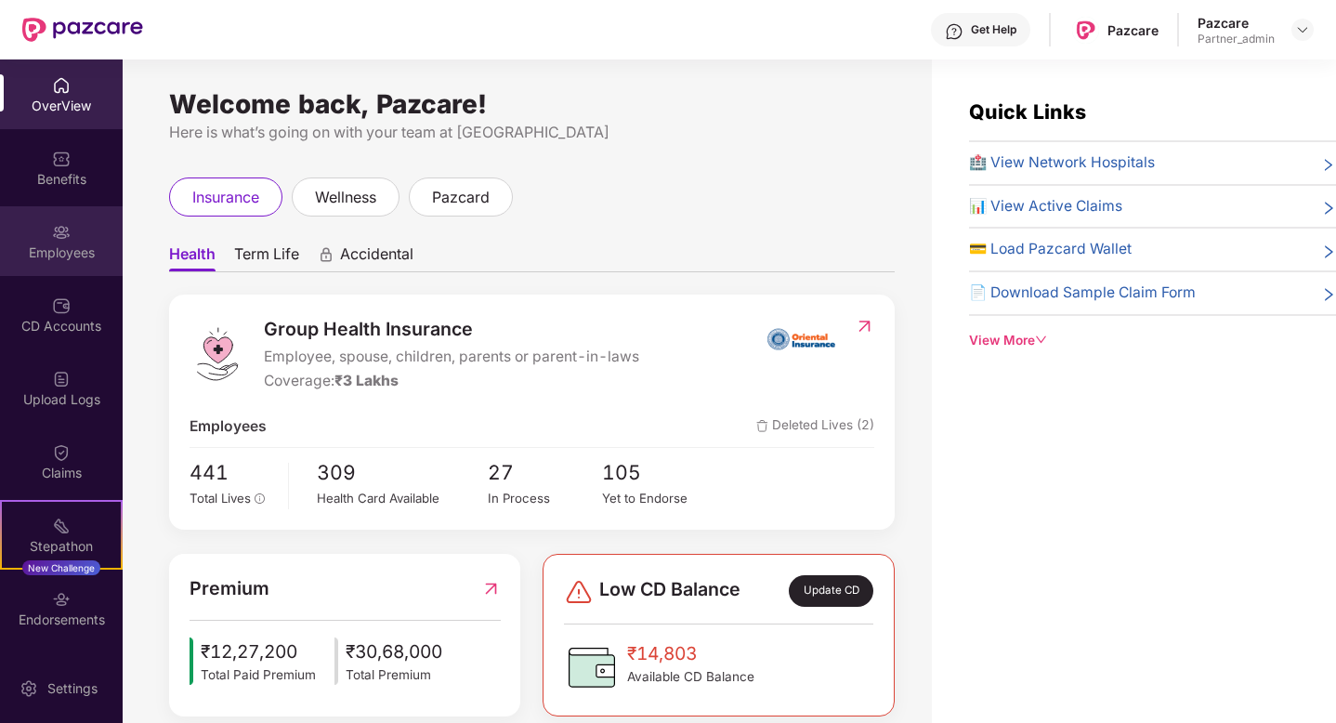
click at [49, 269] on div "Employees" at bounding box center [61, 241] width 123 height 70
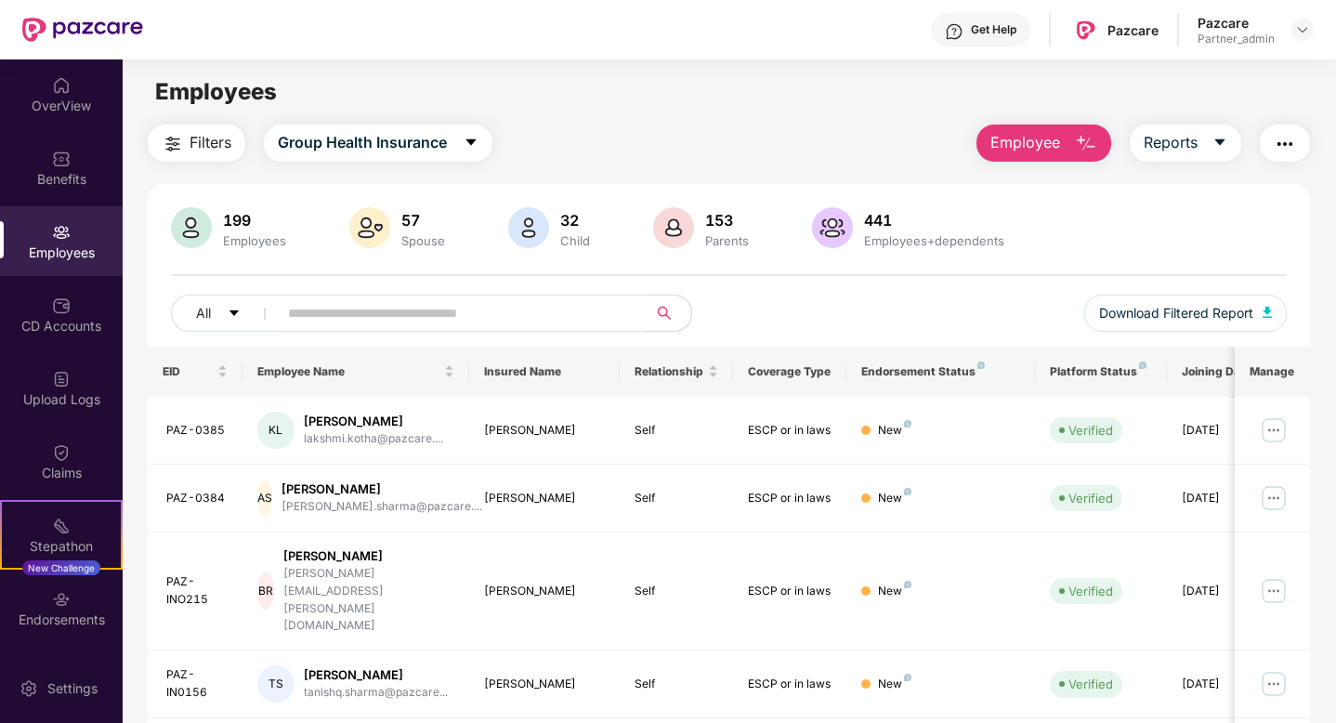
click at [329, 310] on input "text" at bounding box center [455, 313] width 334 height 28
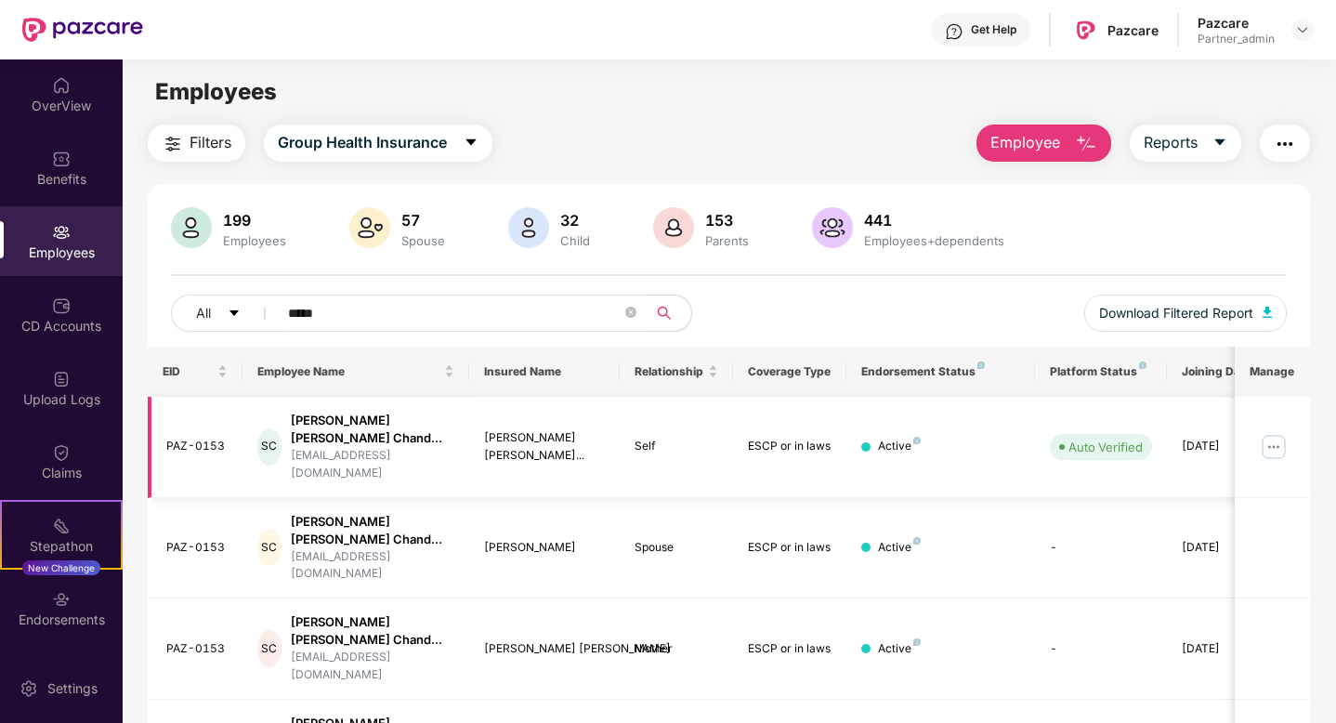
scroll to position [74, 0]
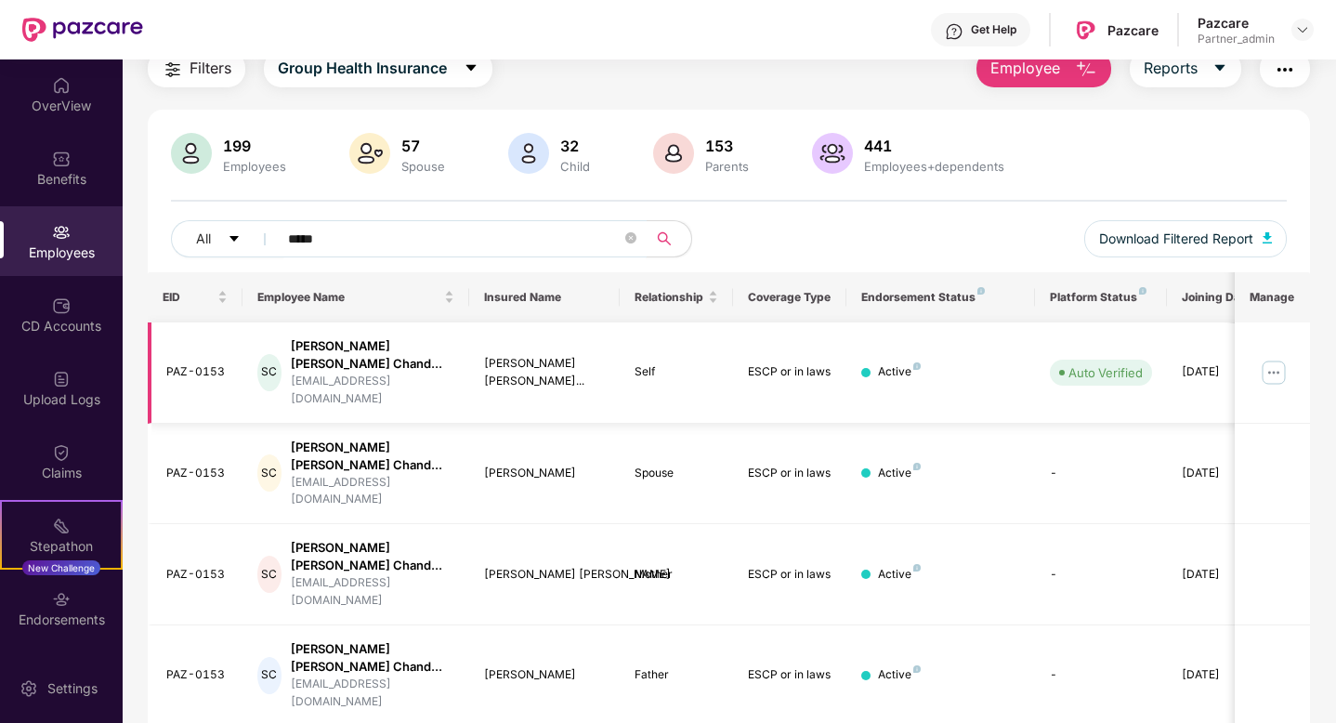
type input "*****"
click at [1268, 358] on img at bounding box center [1274, 373] width 30 height 30
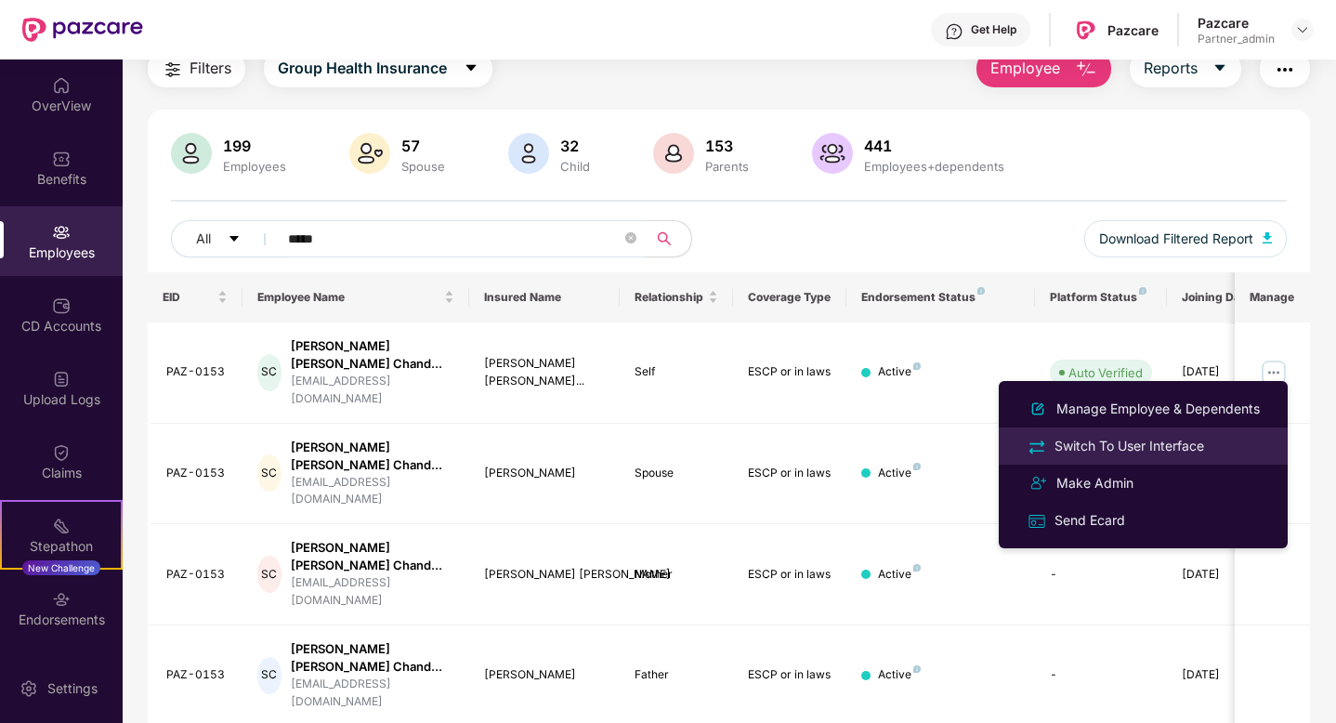
click at [1158, 450] on div "Switch To User Interface" at bounding box center [1129, 446] width 157 height 20
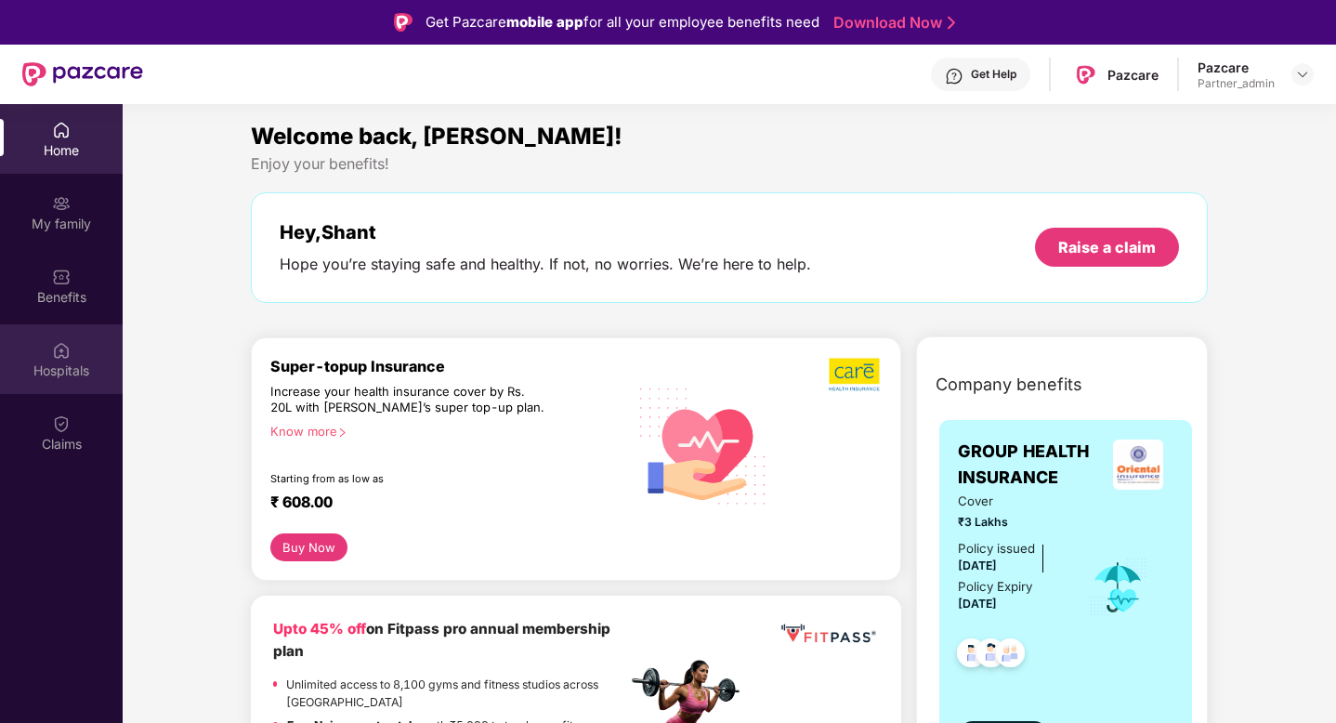
click at [49, 361] on div "Hospitals" at bounding box center [61, 370] width 123 height 19
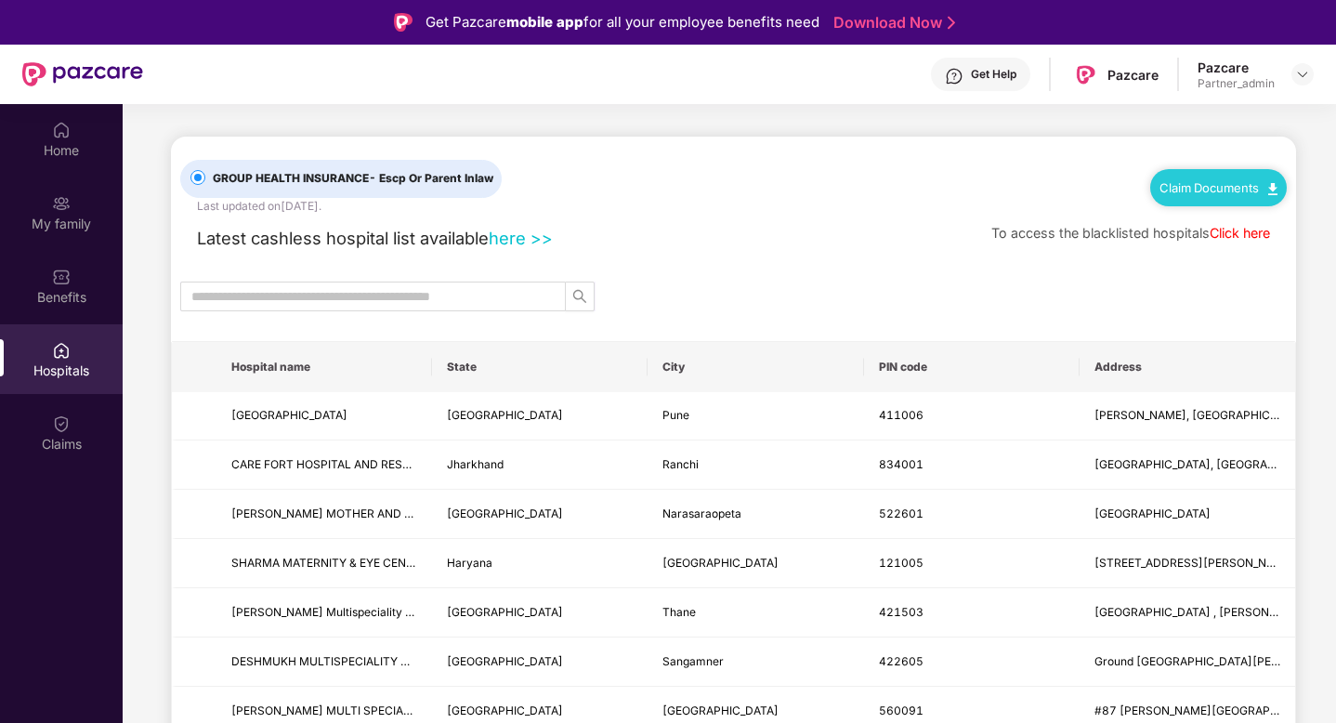
click at [530, 243] on link "here >>" at bounding box center [521, 238] width 64 height 20
click at [516, 236] on link "here >>" at bounding box center [521, 238] width 64 height 20
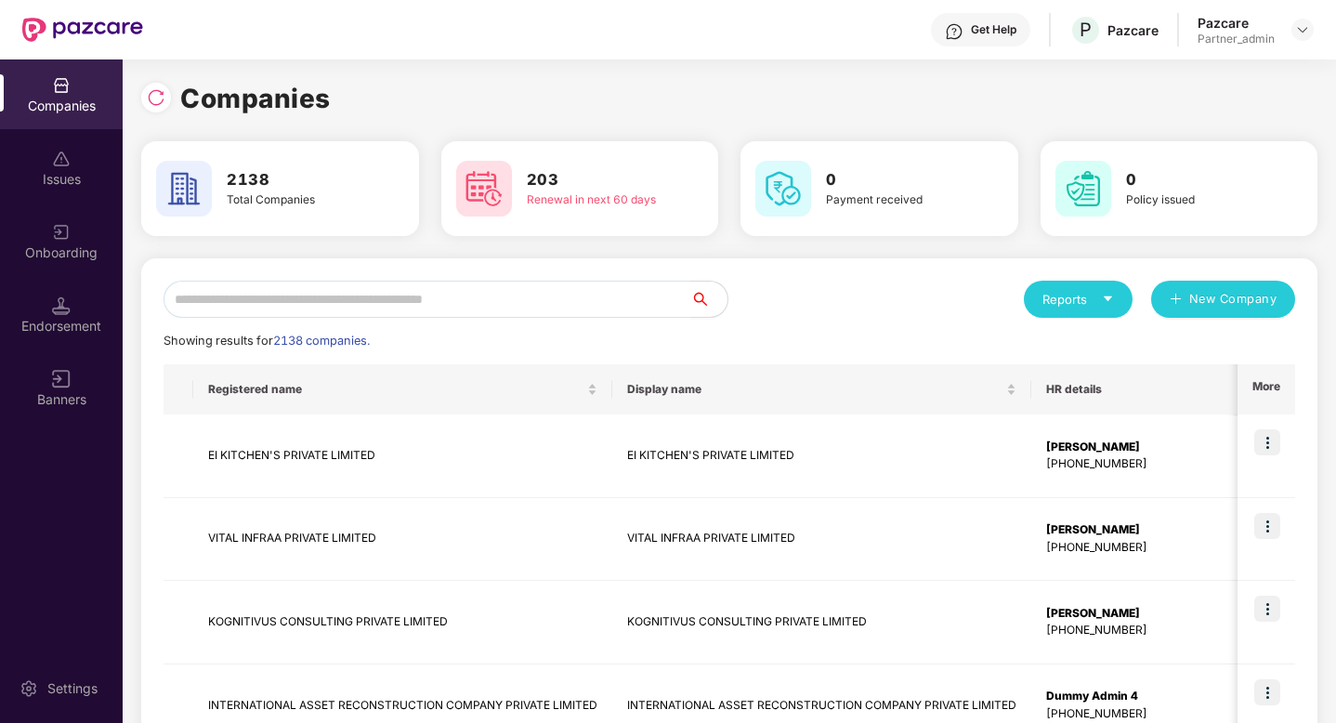
click at [274, 301] on input "text" at bounding box center [427, 299] width 527 height 37
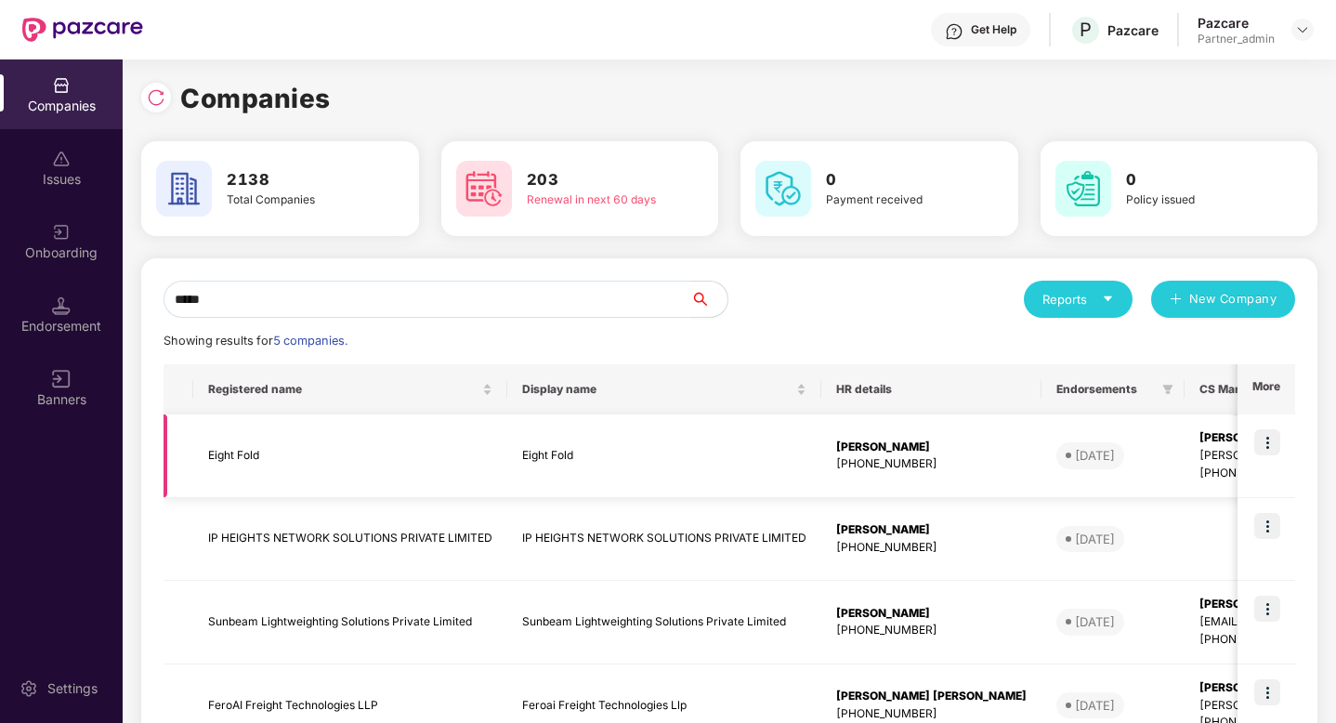
type input "*****"
click at [1270, 446] on img at bounding box center [1267, 442] width 26 height 26
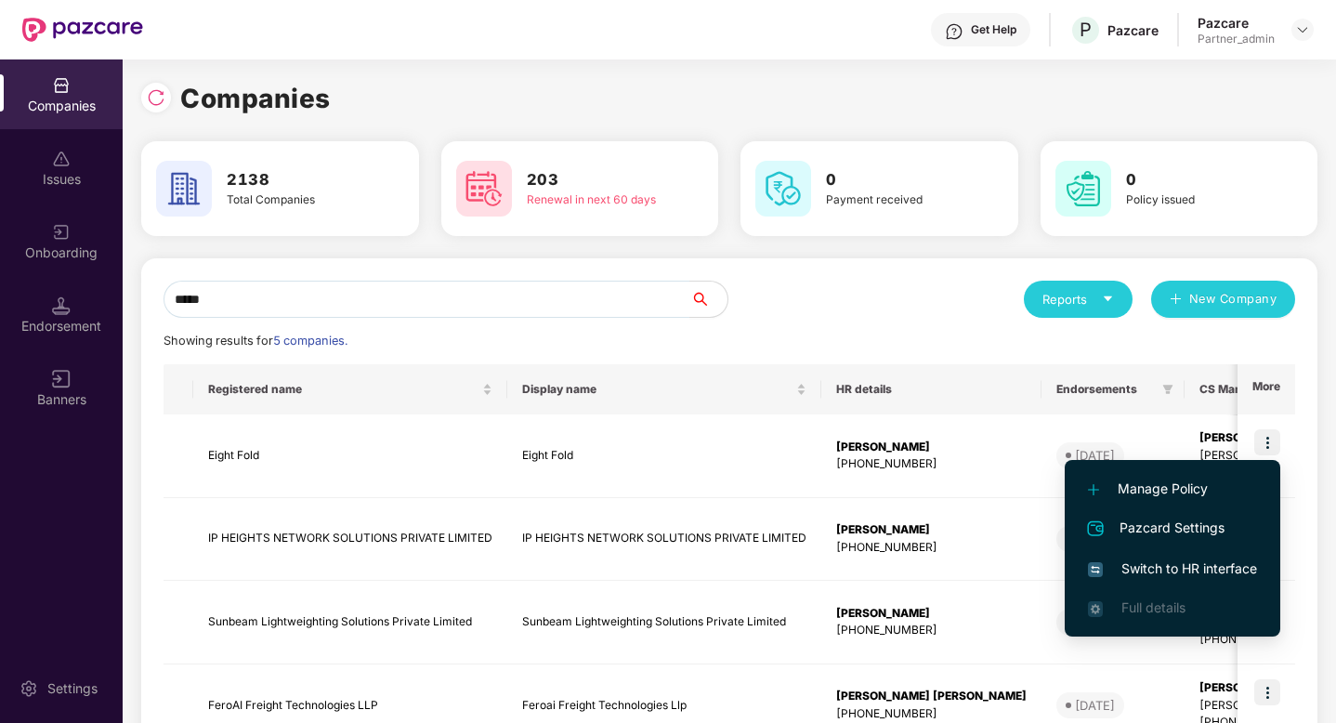
click at [1172, 570] on span "Switch to HR interface" at bounding box center [1172, 568] width 169 height 20
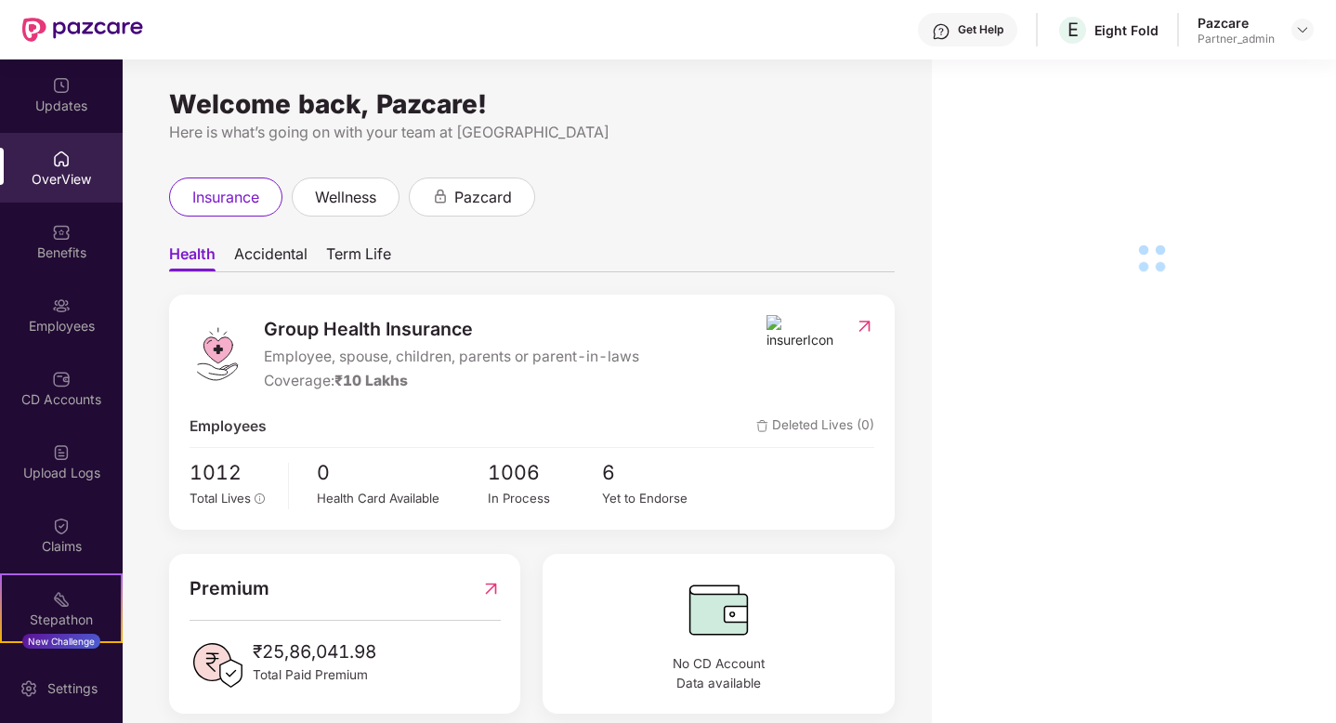
click at [43, 308] on div "Employees" at bounding box center [61, 315] width 123 height 70
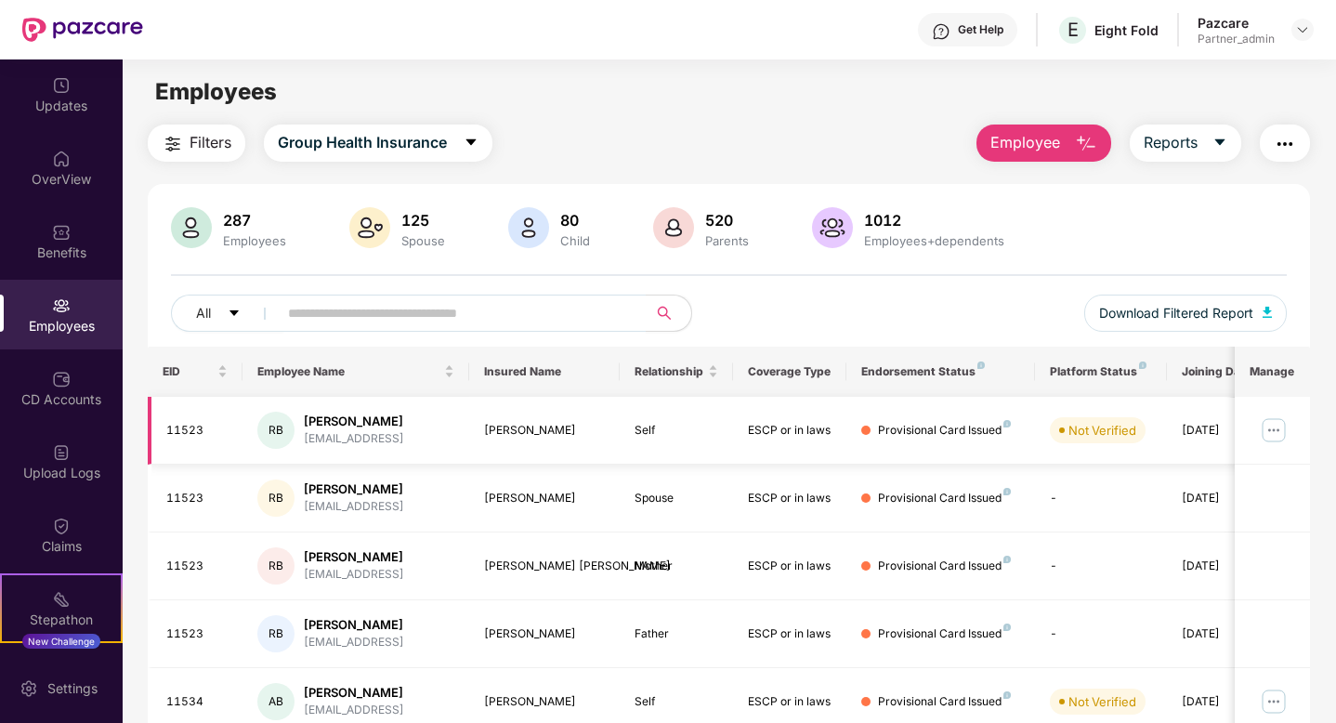
click at [1270, 440] on img at bounding box center [1274, 430] width 30 height 30
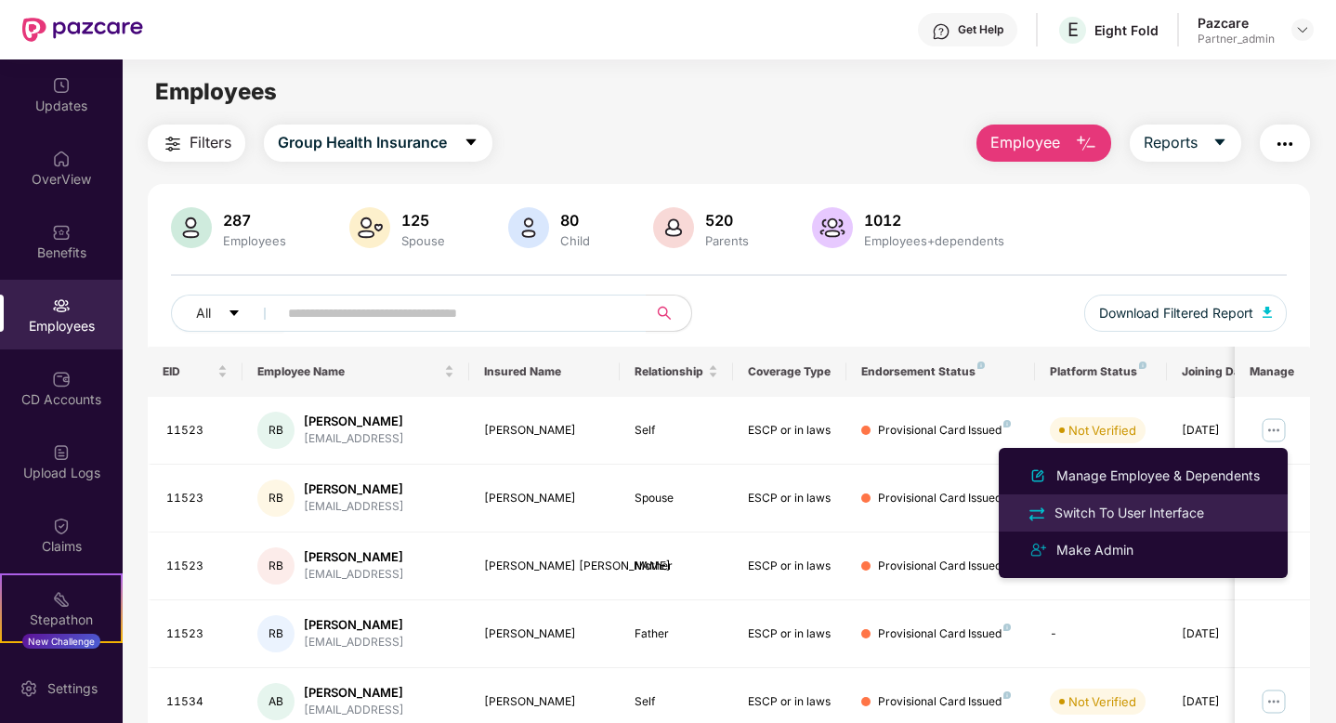
click at [1166, 504] on div "Switch To User Interface" at bounding box center [1129, 513] width 157 height 20
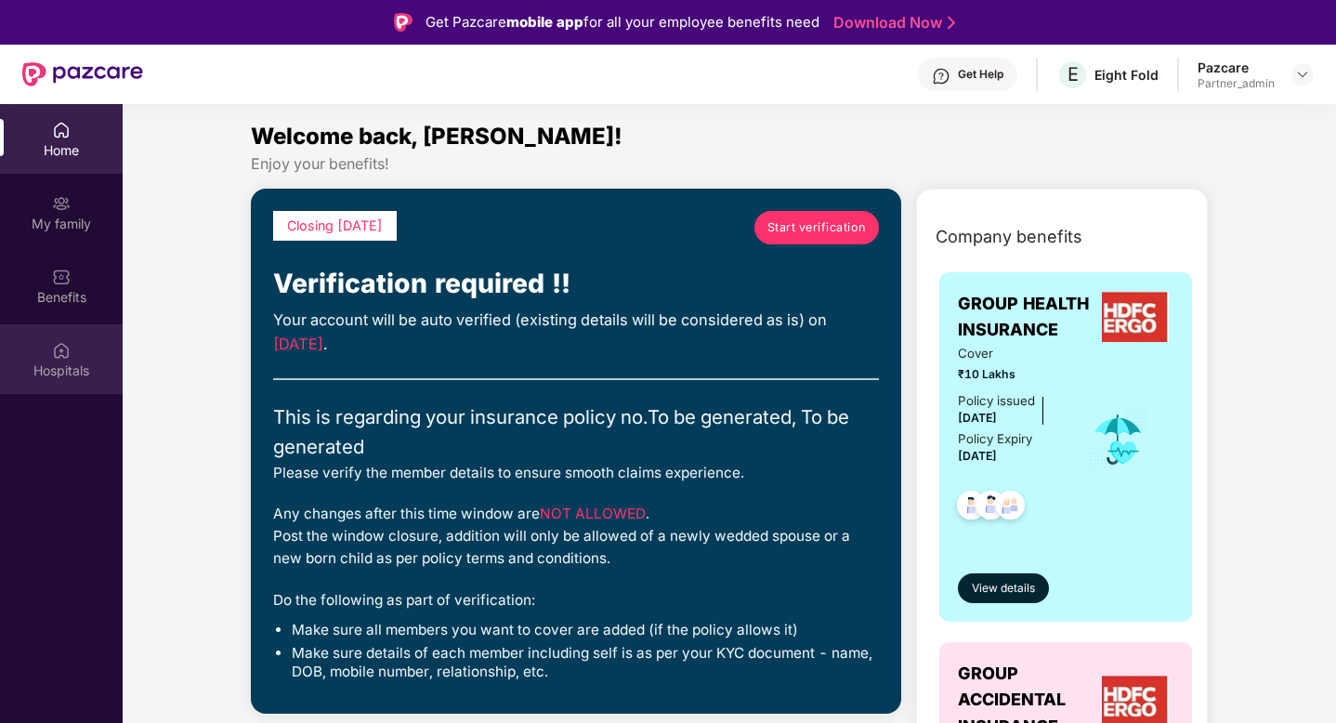
click at [69, 374] on div "Hospitals" at bounding box center [61, 370] width 123 height 19
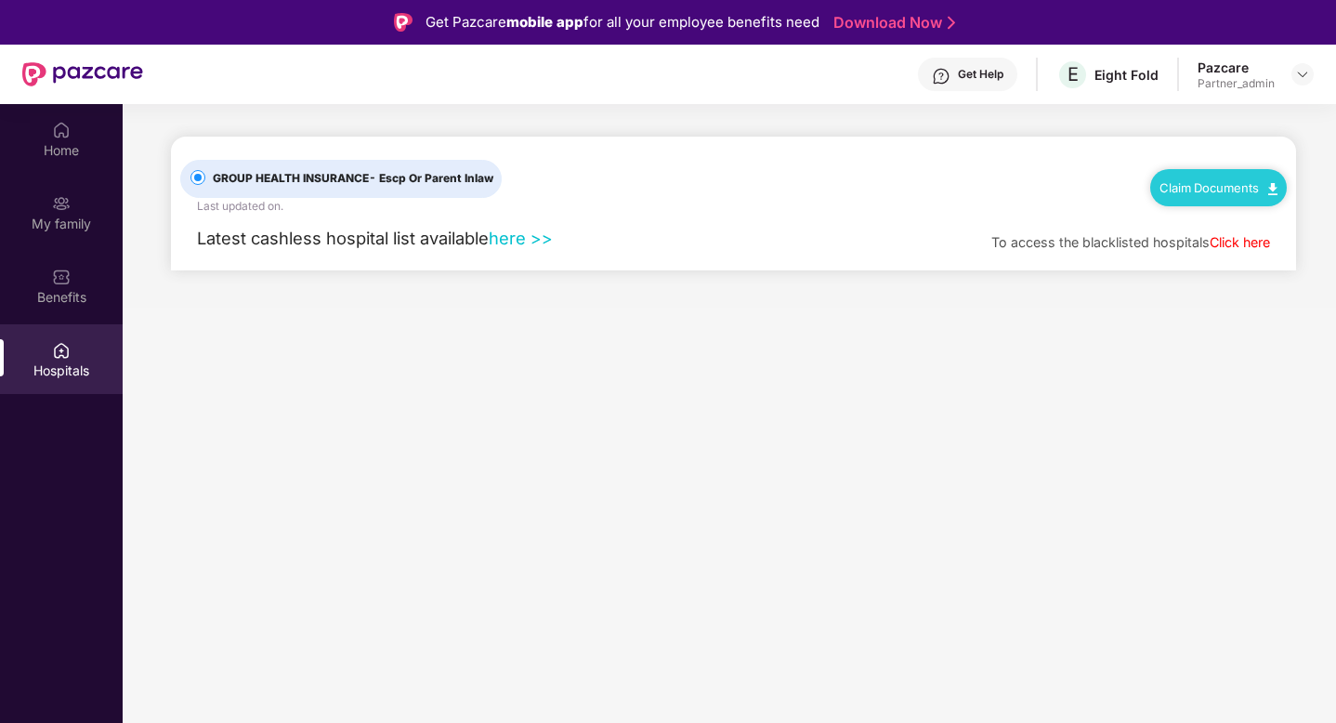
click at [520, 236] on link "here >>" at bounding box center [521, 238] width 64 height 20
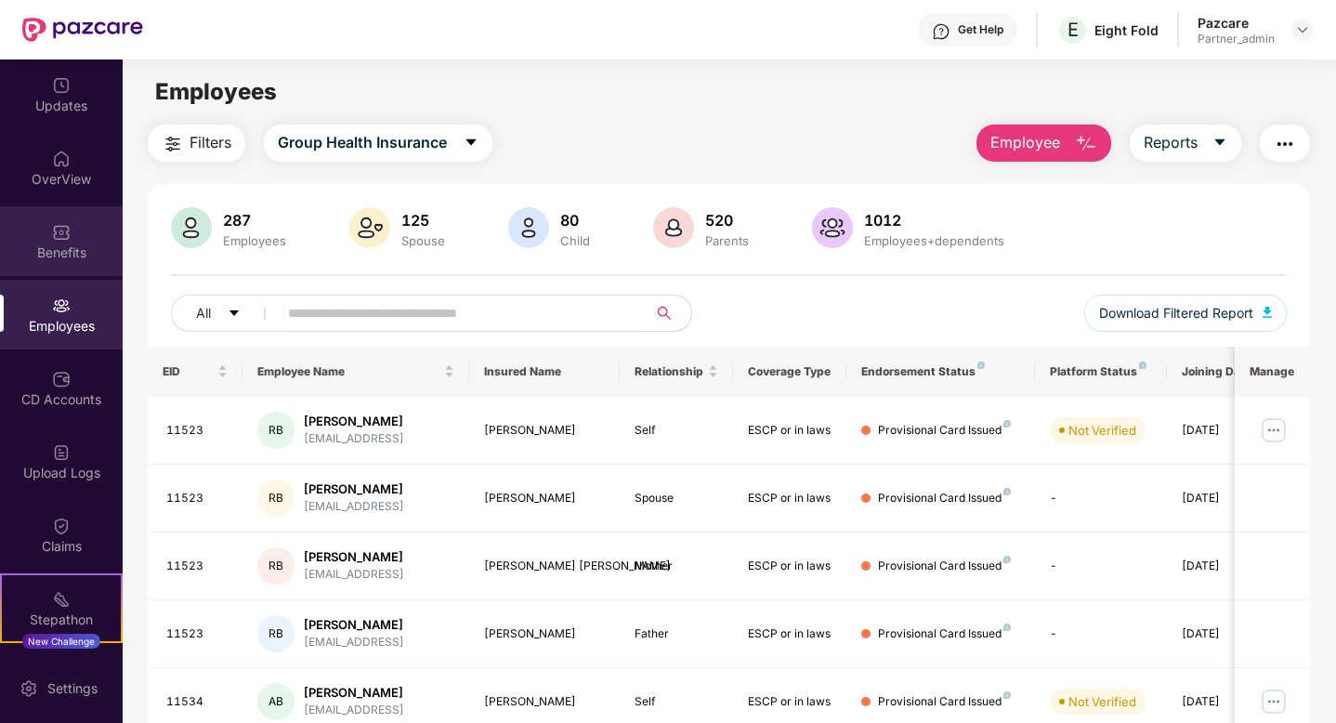
click at [78, 239] on div "Benefits" at bounding box center [61, 241] width 123 height 70
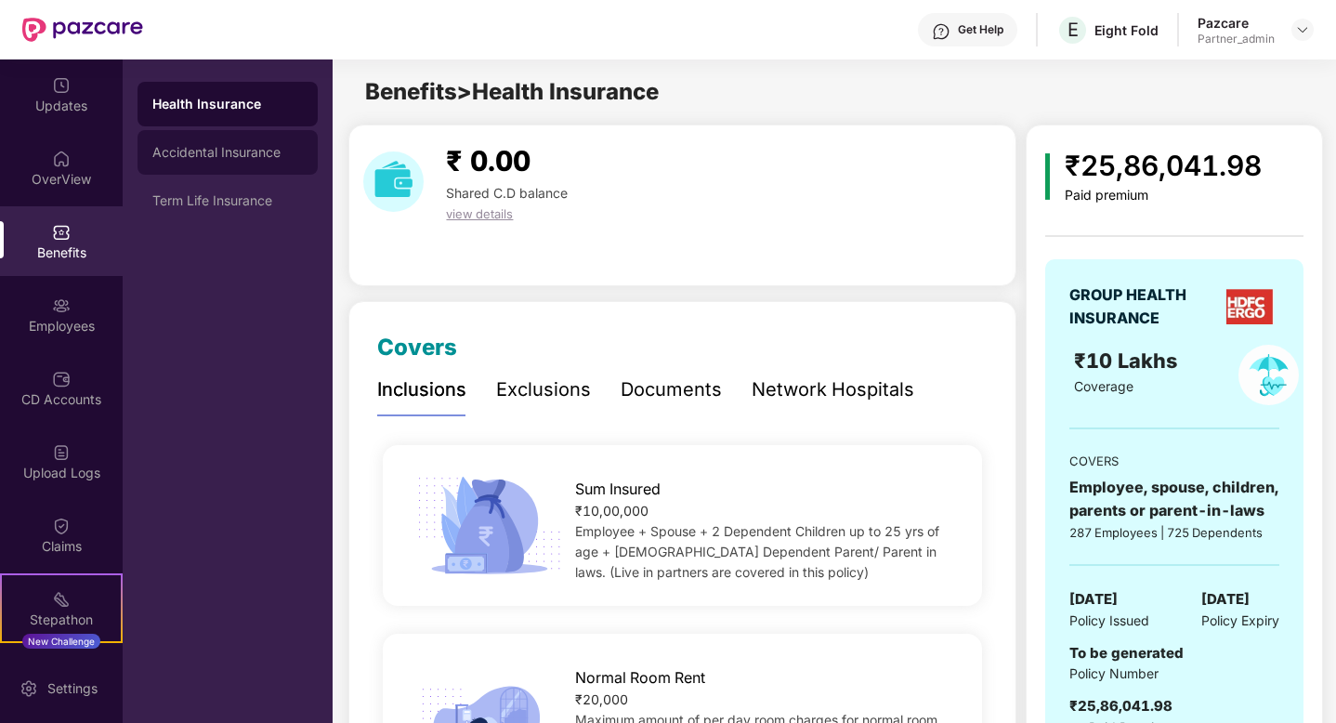
click at [249, 145] on div "Accidental Insurance" at bounding box center [227, 152] width 150 height 15
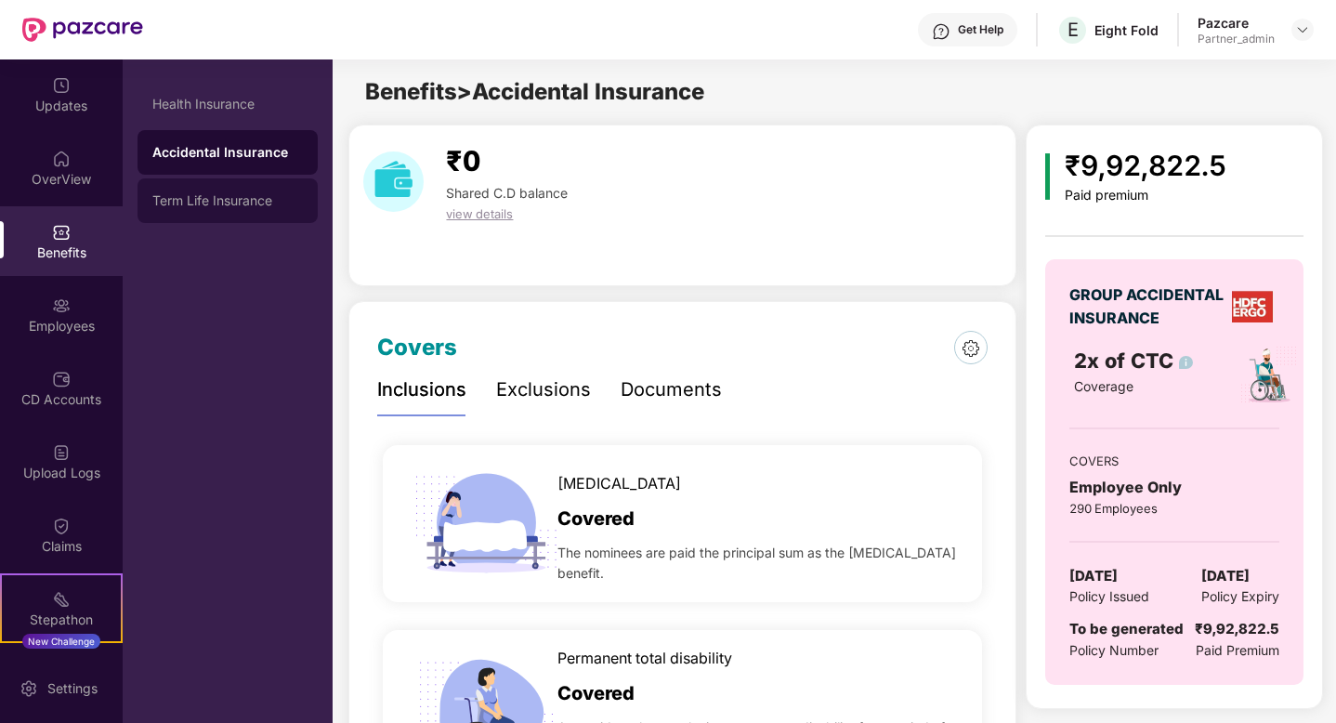
click at [234, 198] on div "Term Life Insurance" at bounding box center [227, 200] width 150 height 15
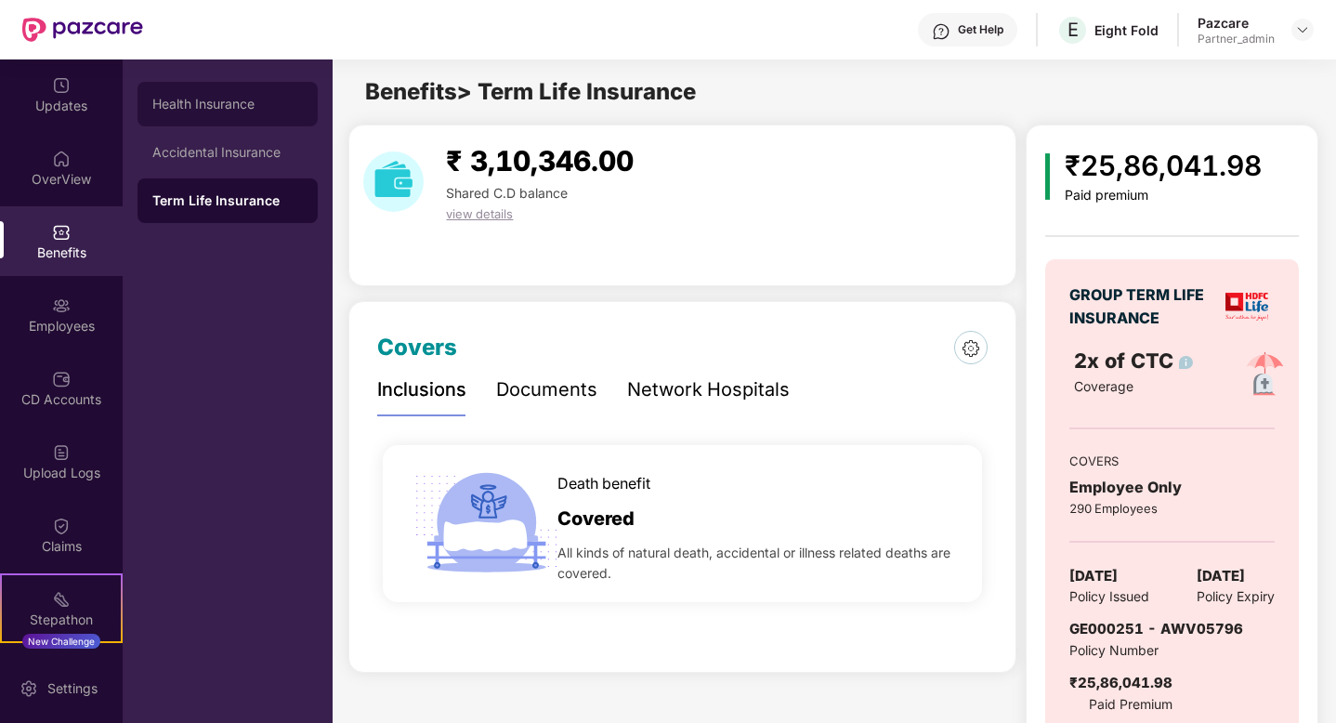
click at [215, 99] on div "Health Insurance" at bounding box center [227, 104] width 150 height 15
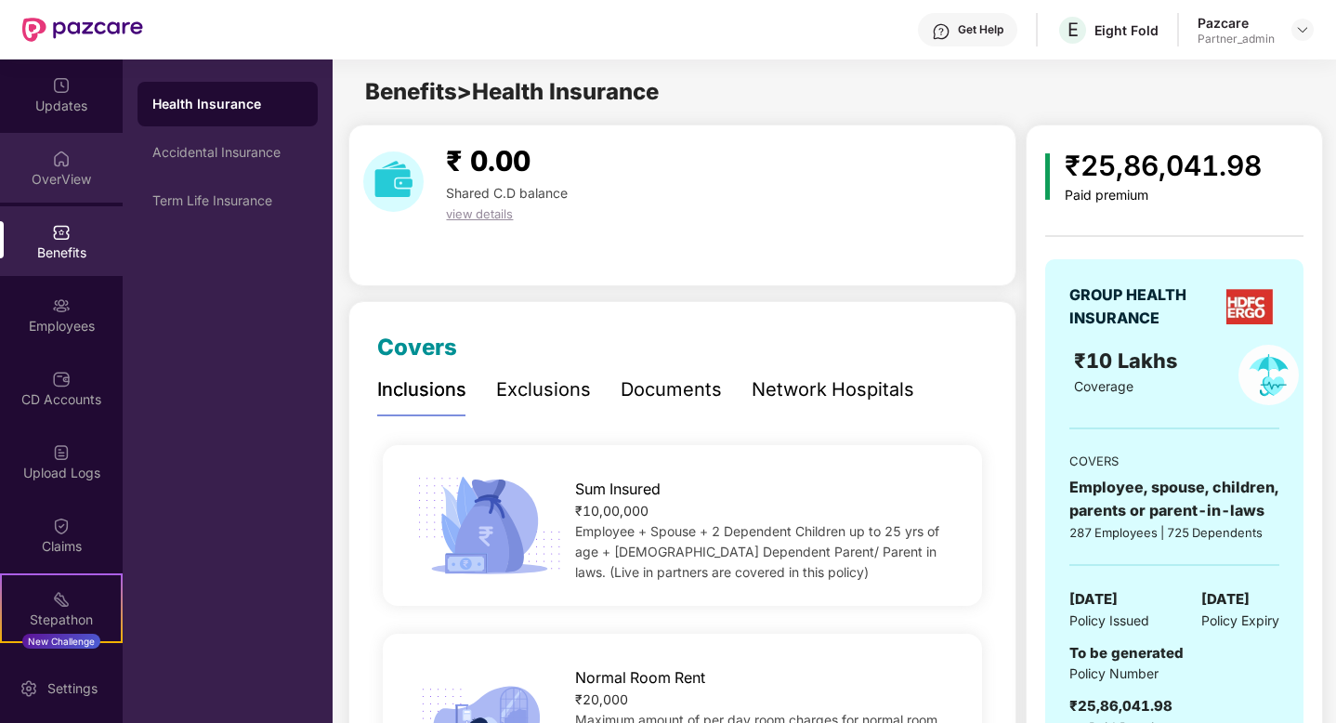
click at [67, 175] on div "OverView" at bounding box center [61, 179] width 123 height 19
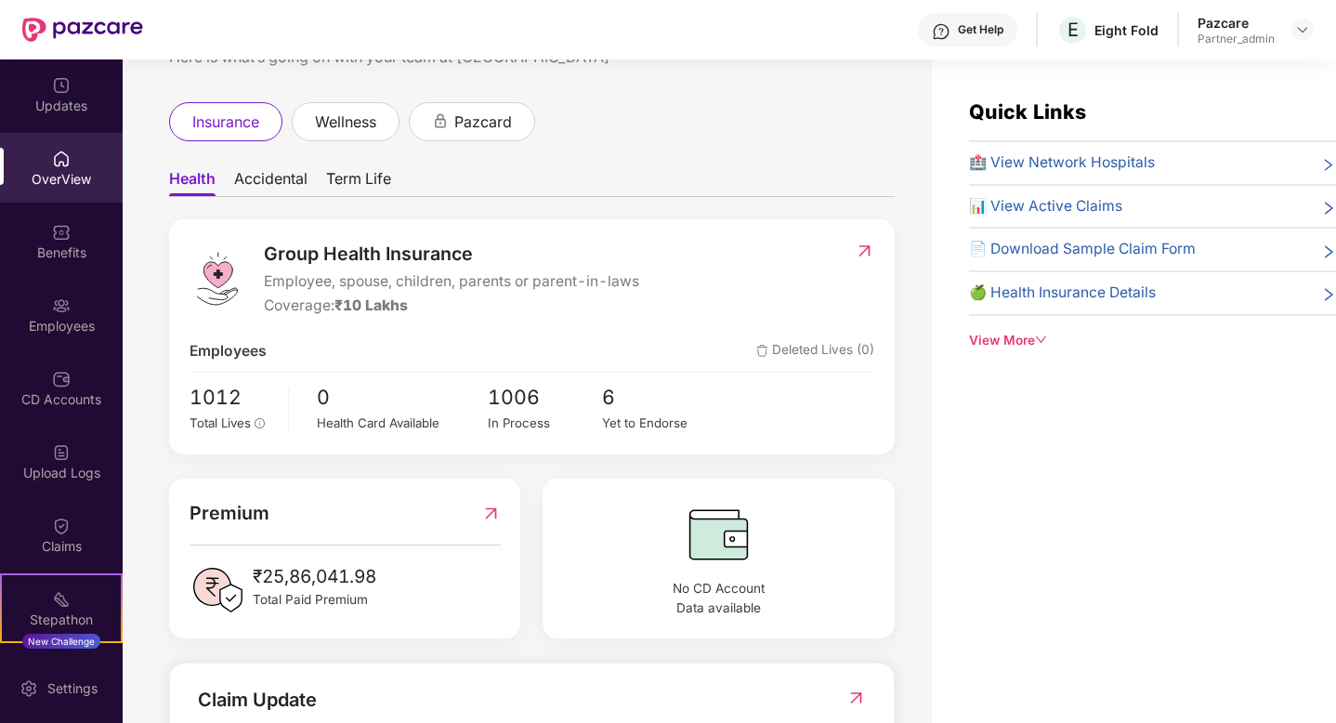
scroll to position [84, 0]
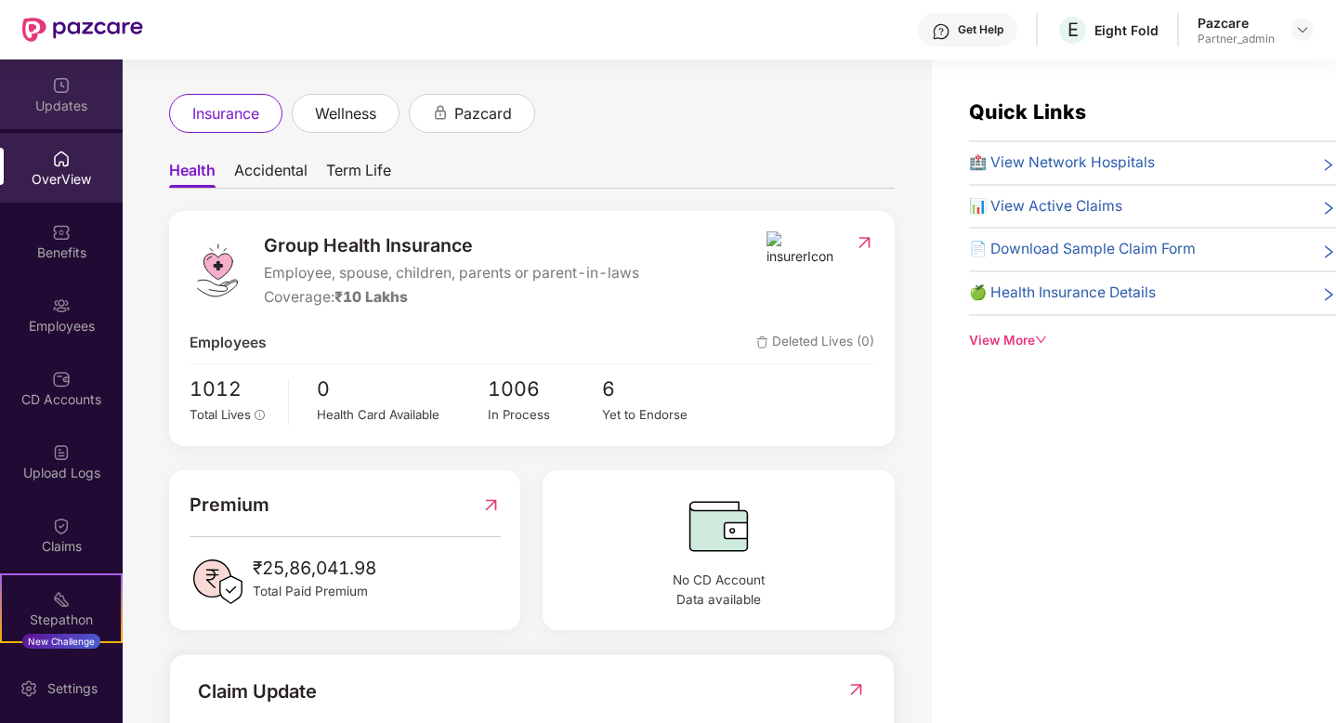
click at [68, 111] on div "Updates" at bounding box center [61, 106] width 123 height 19
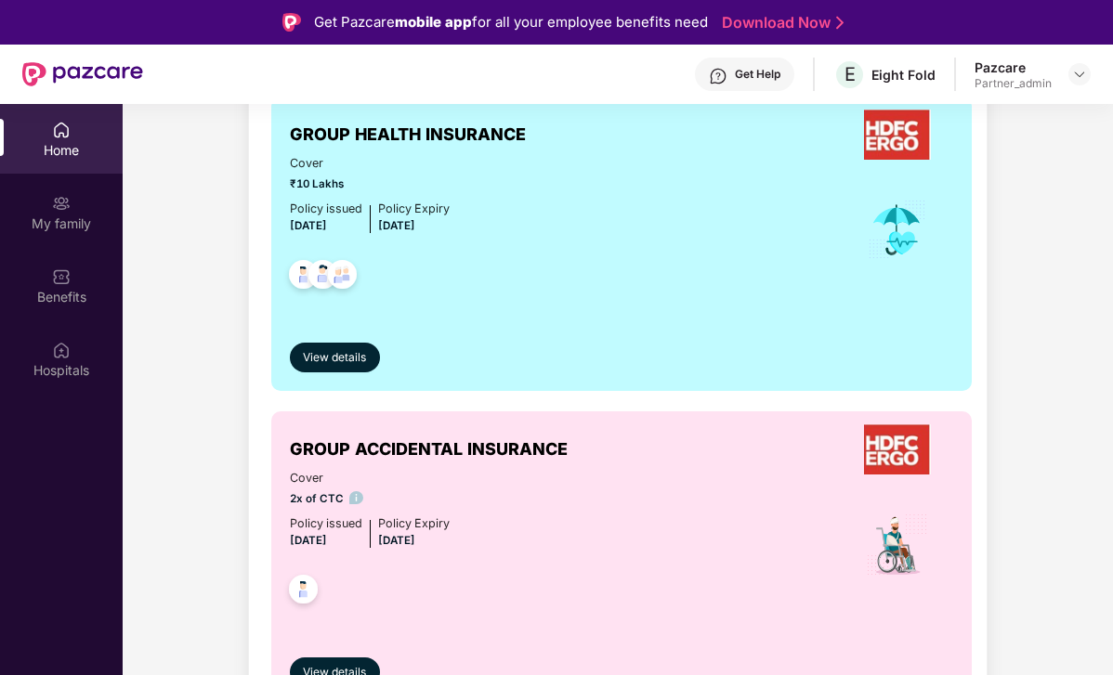
scroll to position [153, 0]
